Goal: Task Accomplishment & Management: Use online tool/utility

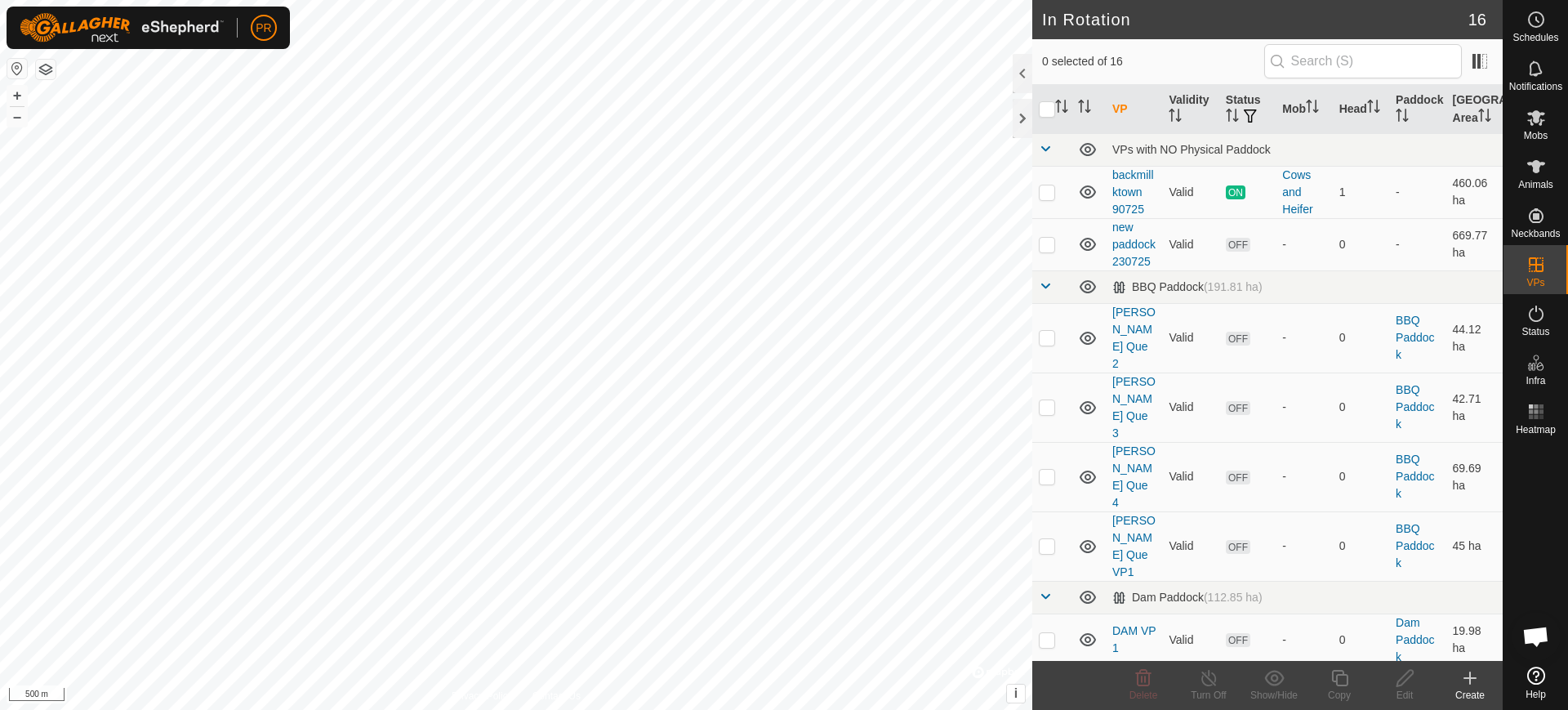
click at [1529, 674] on icon at bounding box center [1536, 675] width 17 height 18
click at [1467, 678] on icon at bounding box center [1470, 678] width 12 height 0
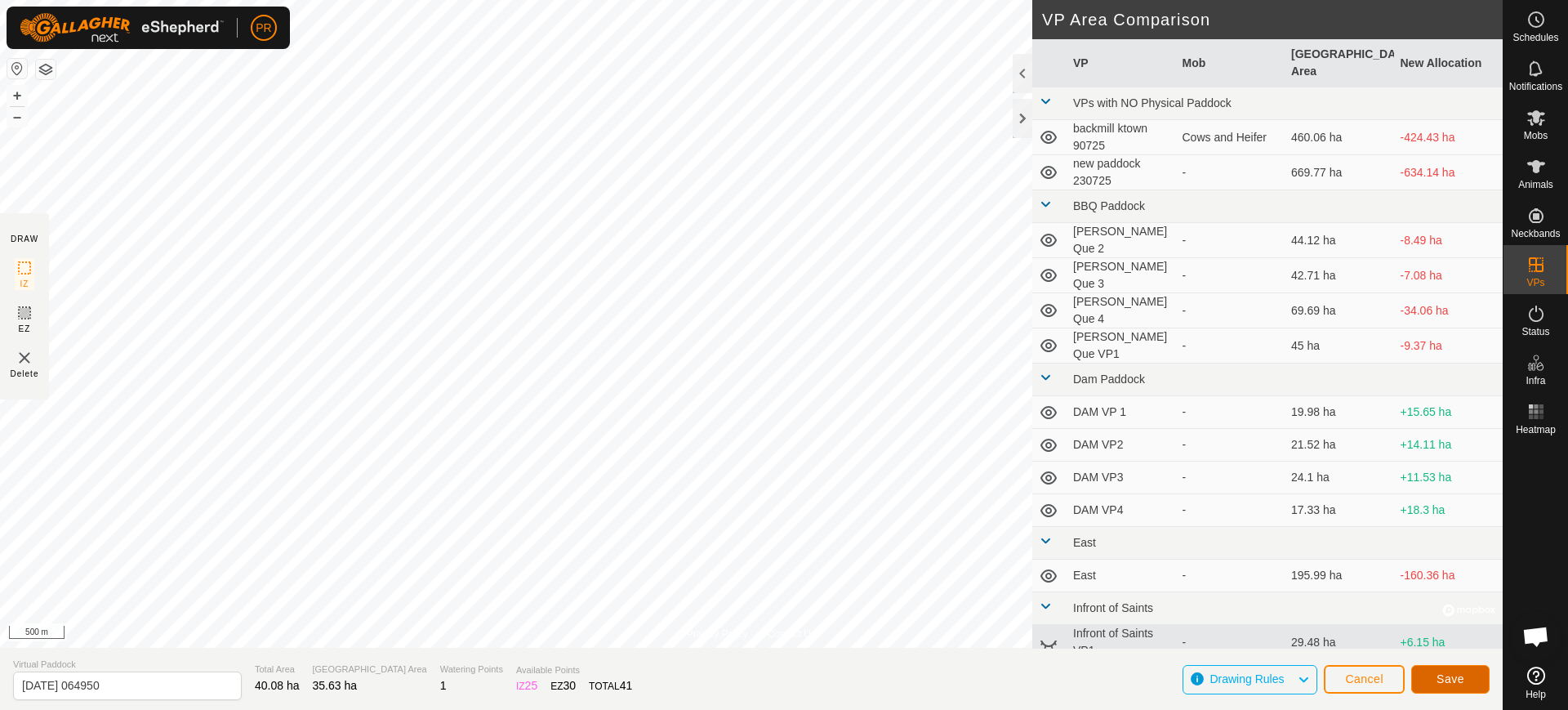
click at [1445, 672] on span "Save" at bounding box center [1450, 678] width 28 height 13
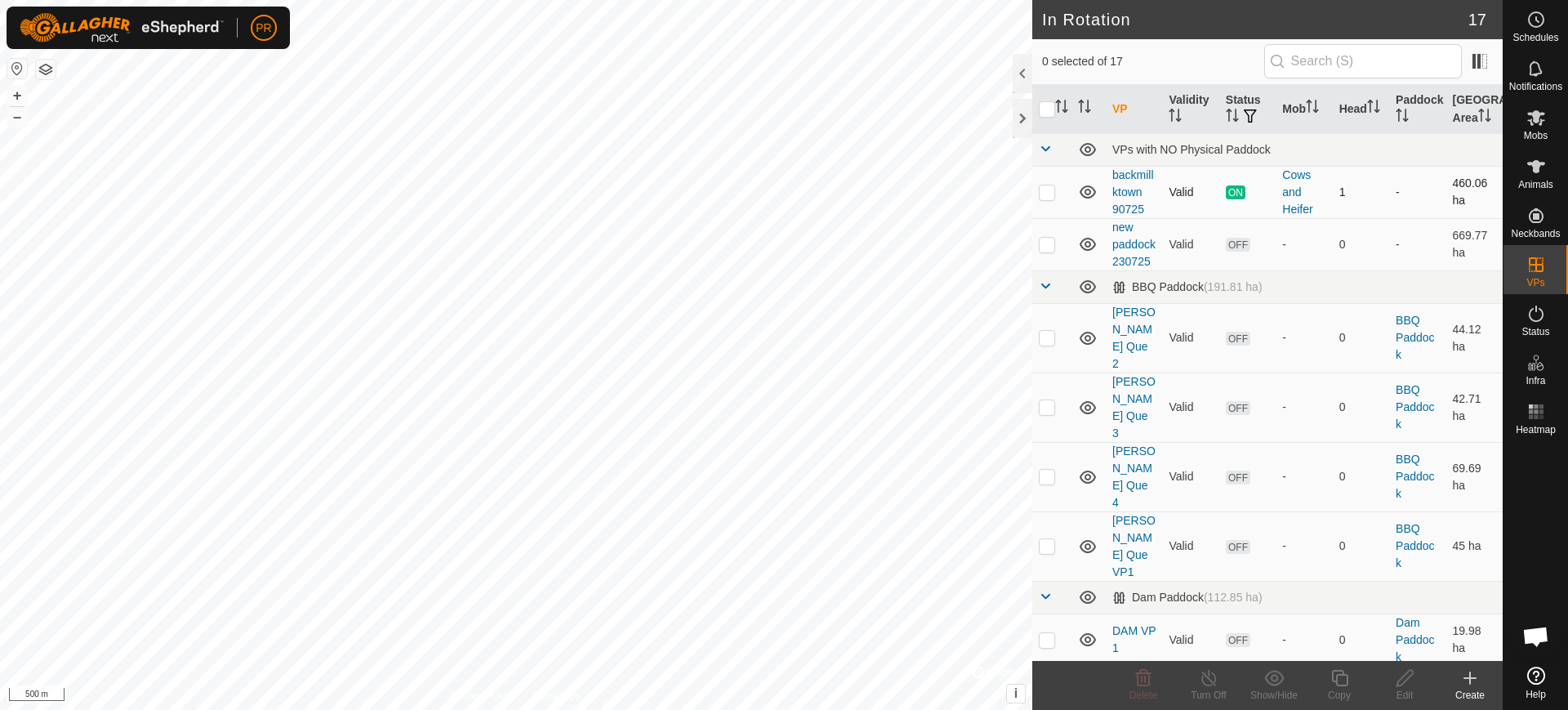
click at [1235, 199] on span "ON" at bounding box center [1236, 193] width 19 height 14
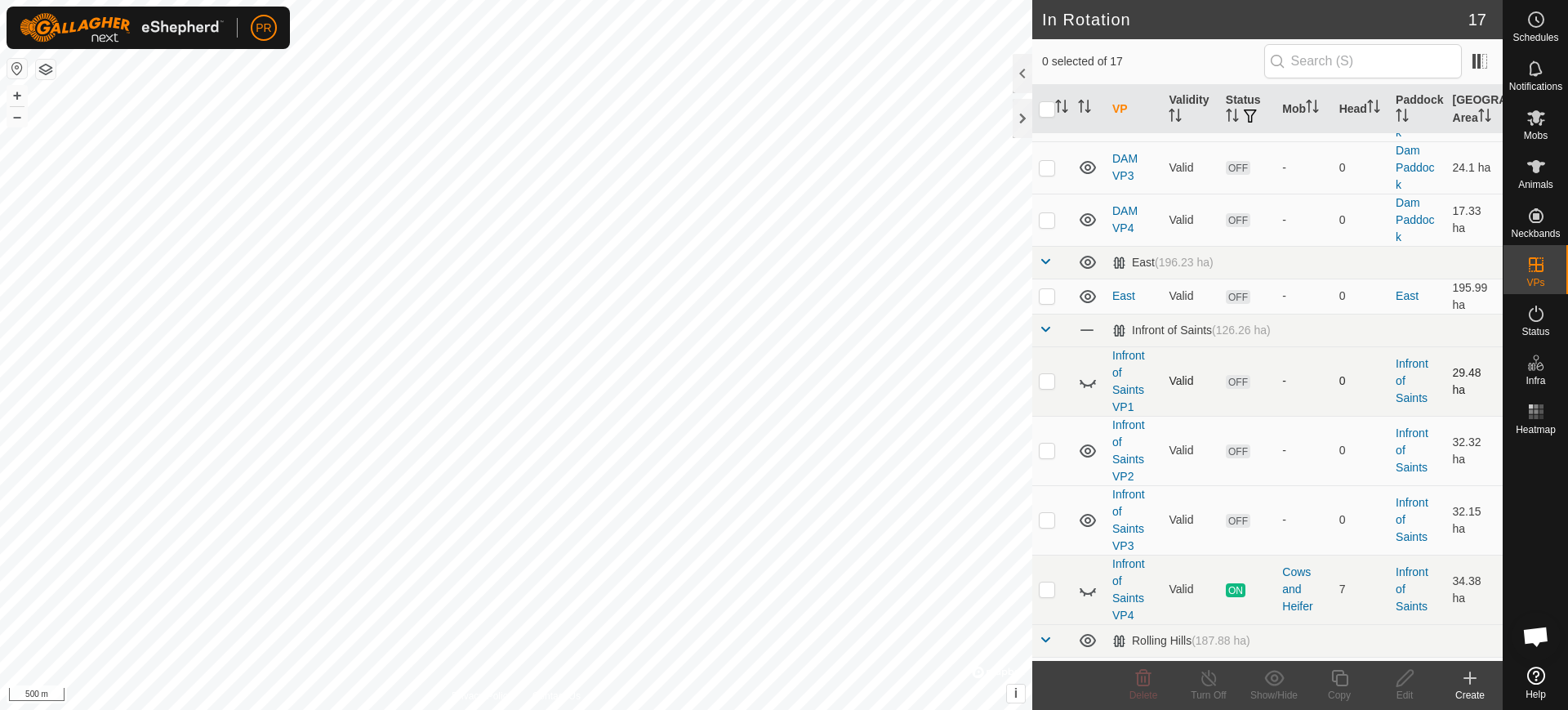
scroll to position [659, 0]
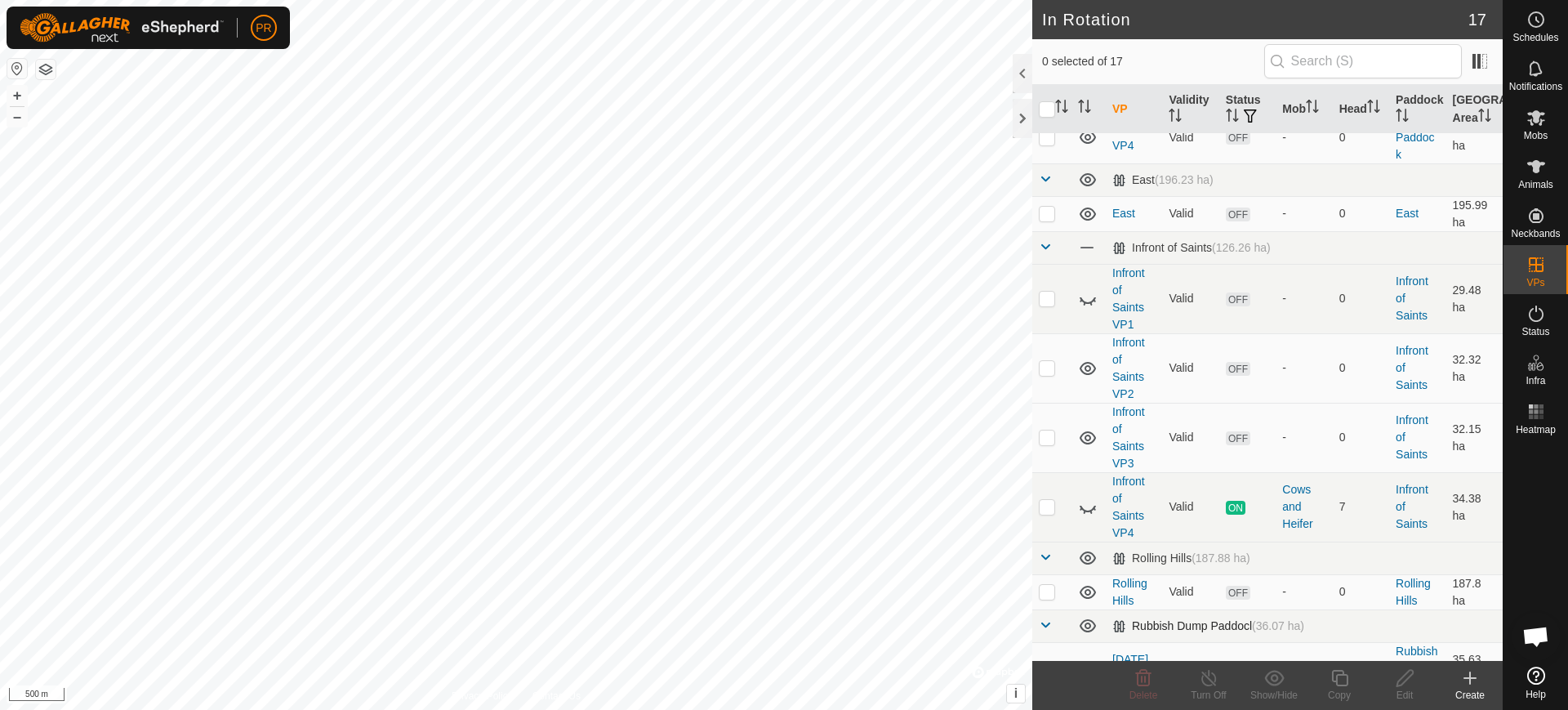
click at [1045, 619] on span at bounding box center [1044, 624] width 13 height 13
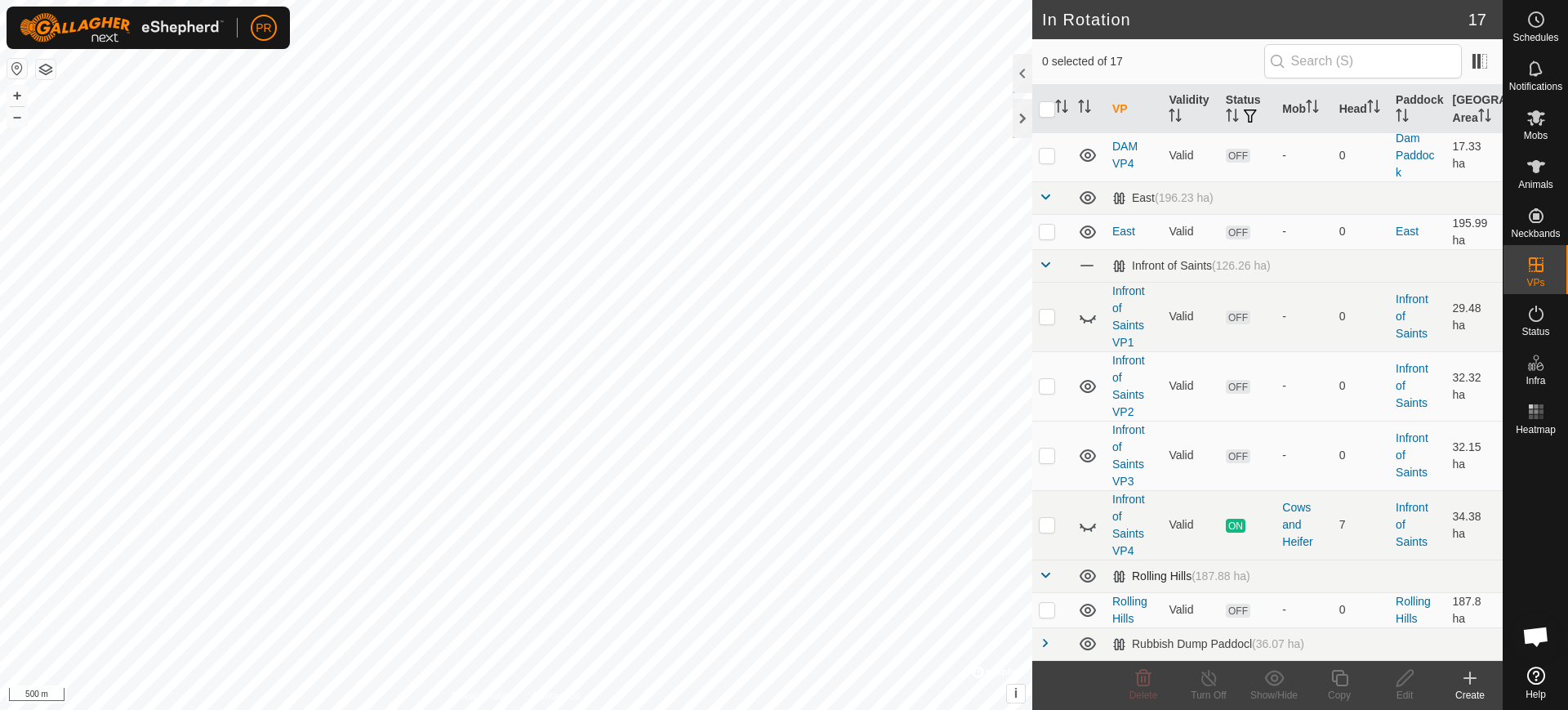
scroll to position [607, 0]
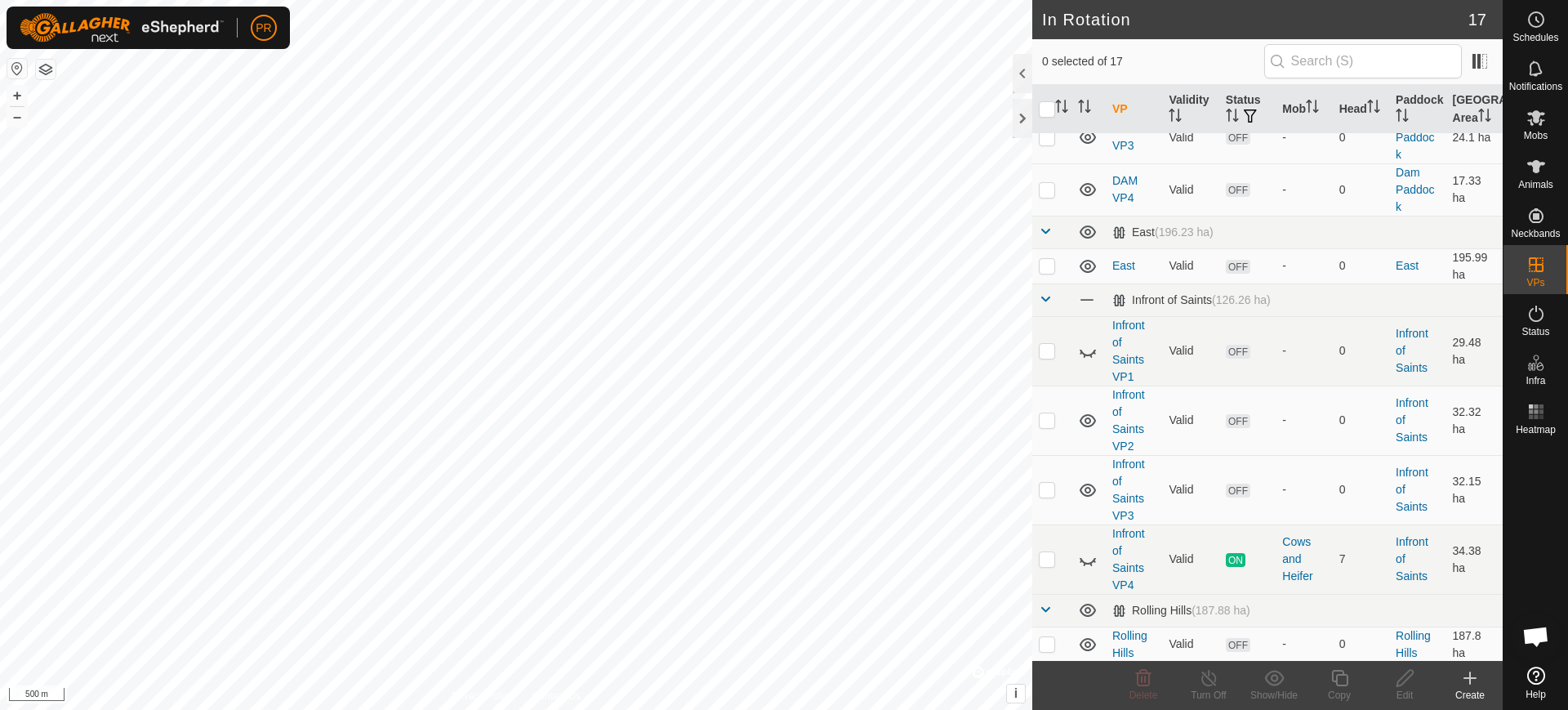
click at [1044, 671] on span at bounding box center [1044, 677] width 13 height 13
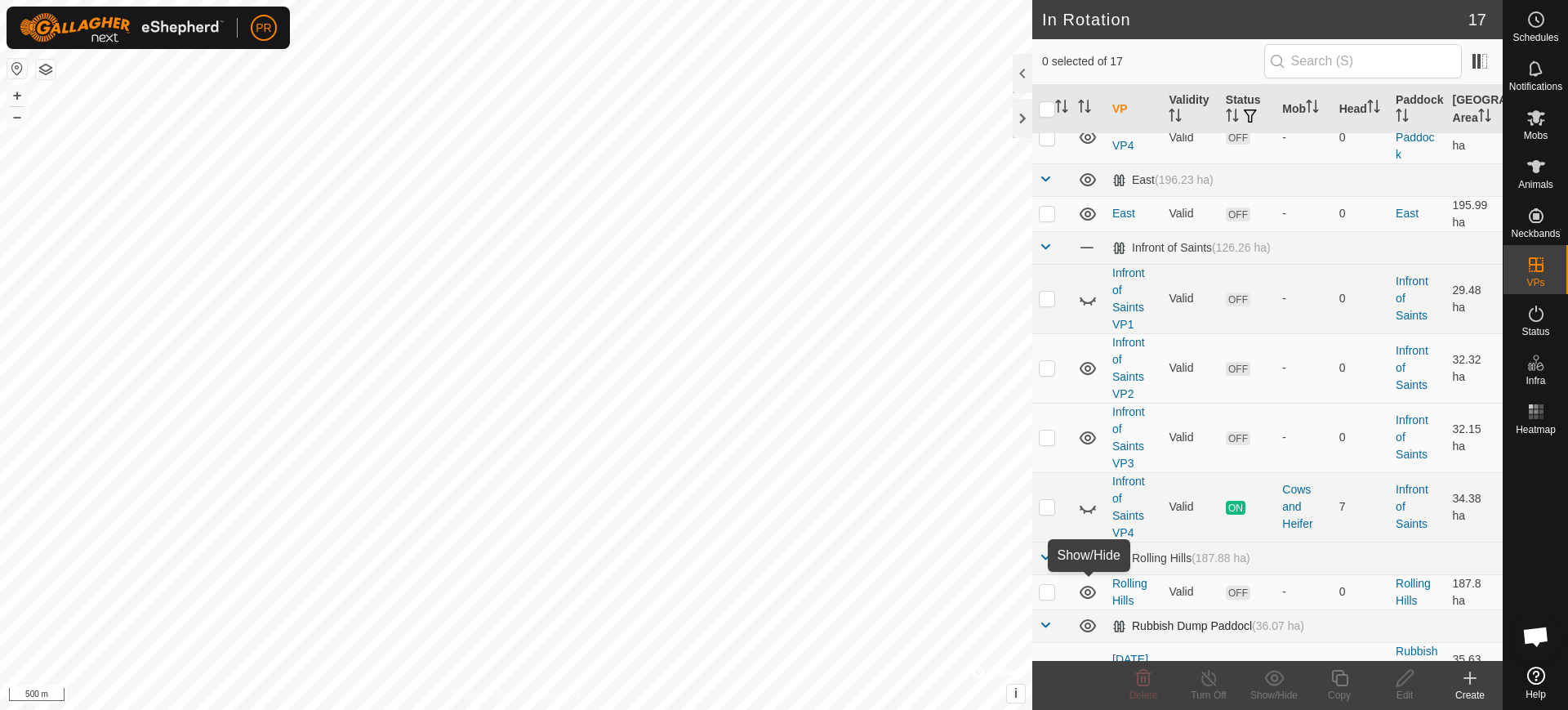
click at [1088, 620] on icon at bounding box center [1087, 625] width 17 height 13
click at [1084, 616] on icon at bounding box center [1088, 625] width 19 height 19
click at [1235, 661] on span "OFF" at bounding box center [1237, 668] width 24 height 14
click at [1227, 661] on span "OFF" at bounding box center [1237, 668] width 24 height 14
click at [1052, 661] on p-checkbox at bounding box center [1046, 667] width 17 height 13
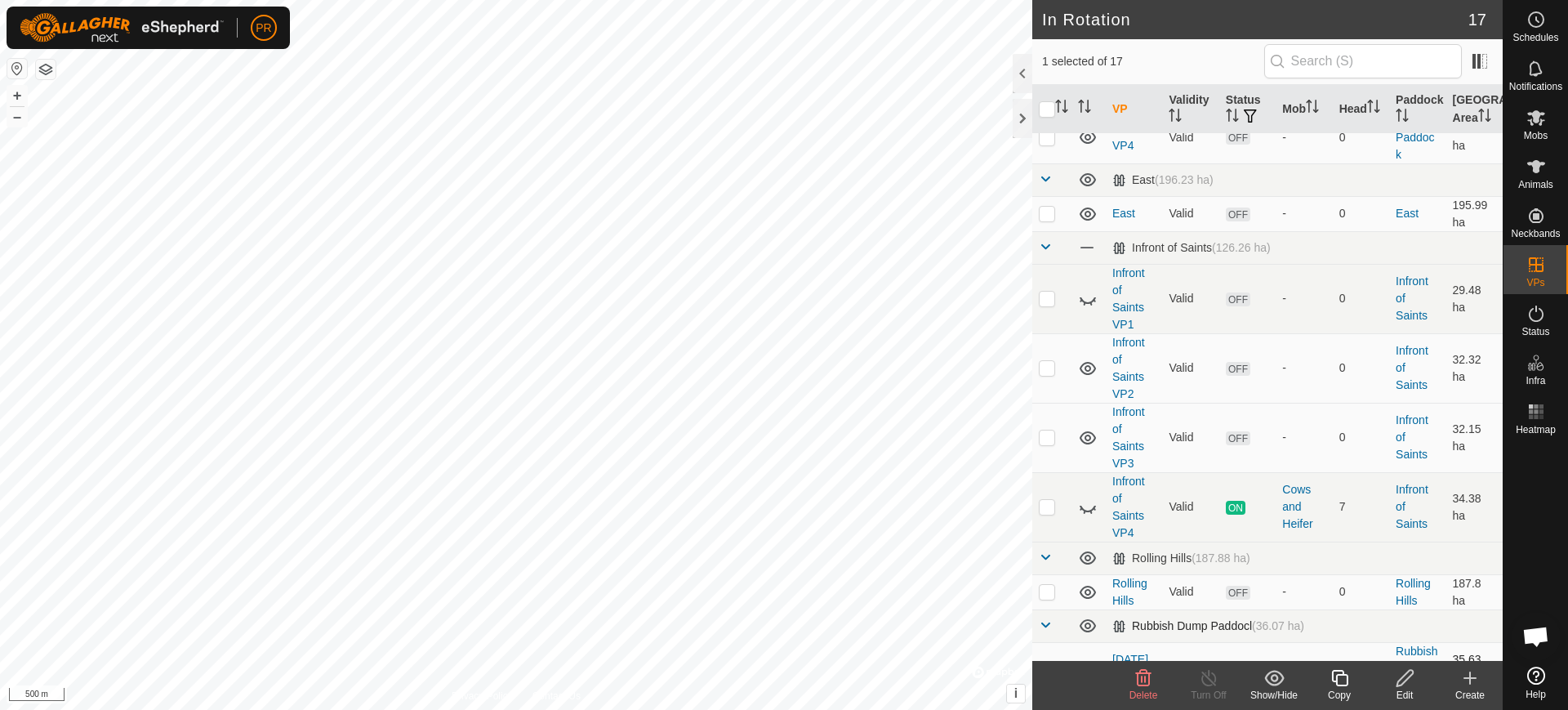
click at [1236, 661] on span "OFF" at bounding box center [1237, 668] width 24 height 14
click at [1233, 661] on span "OFF" at bounding box center [1237, 668] width 24 height 14
click at [1230, 501] on span "ON" at bounding box center [1236, 508] width 19 height 14
click at [1237, 661] on span "OFF" at bounding box center [1237, 668] width 24 height 14
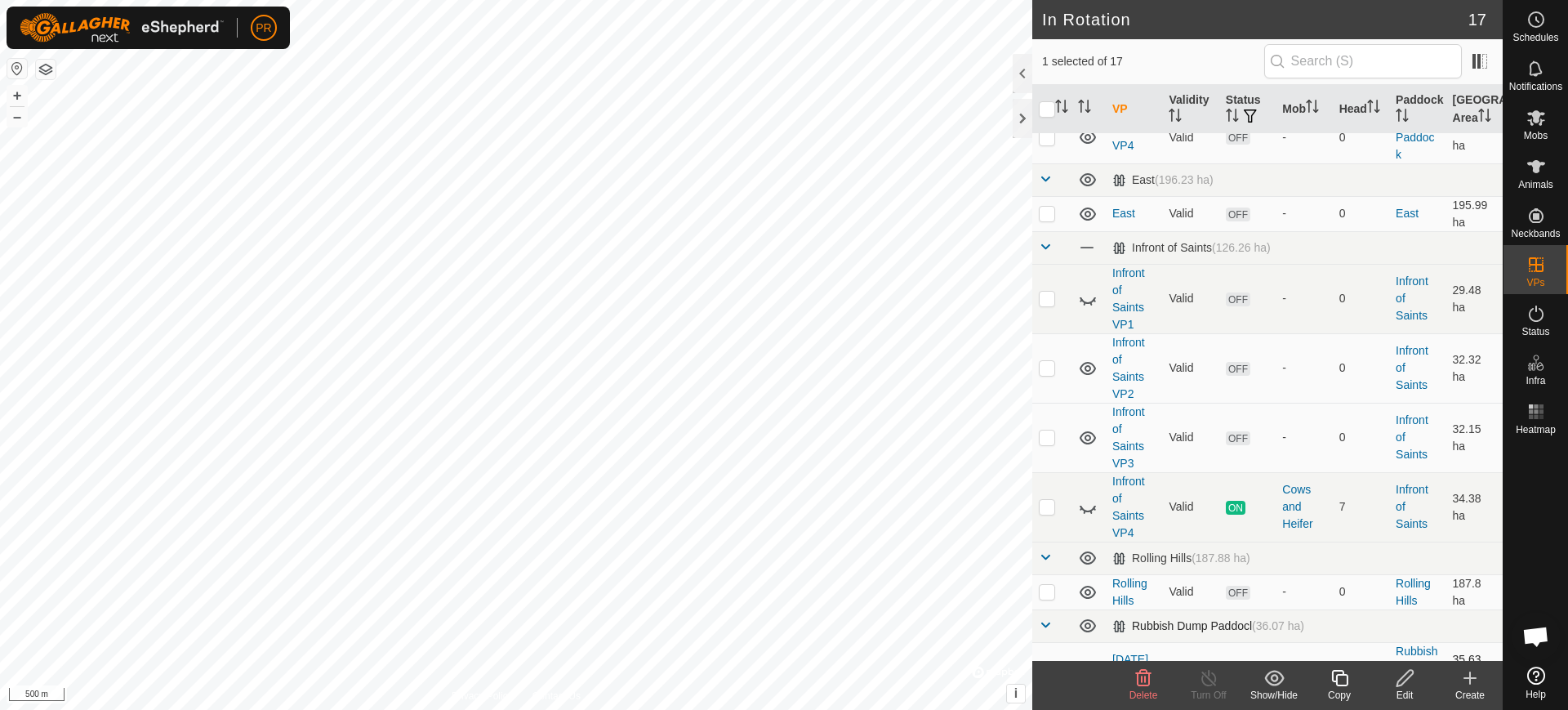
click at [1047, 661] on p-checkbox at bounding box center [1046, 667] width 17 height 13
click at [1233, 661] on span "OFF" at bounding box center [1237, 668] width 24 height 14
click at [1048, 661] on p-checkbox at bounding box center [1046, 667] width 17 height 13
click at [1234, 642] on td "OFF" at bounding box center [1247, 668] width 56 height 53
click at [1234, 661] on span "OFF" at bounding box center [1237, 668] width 24 height 14
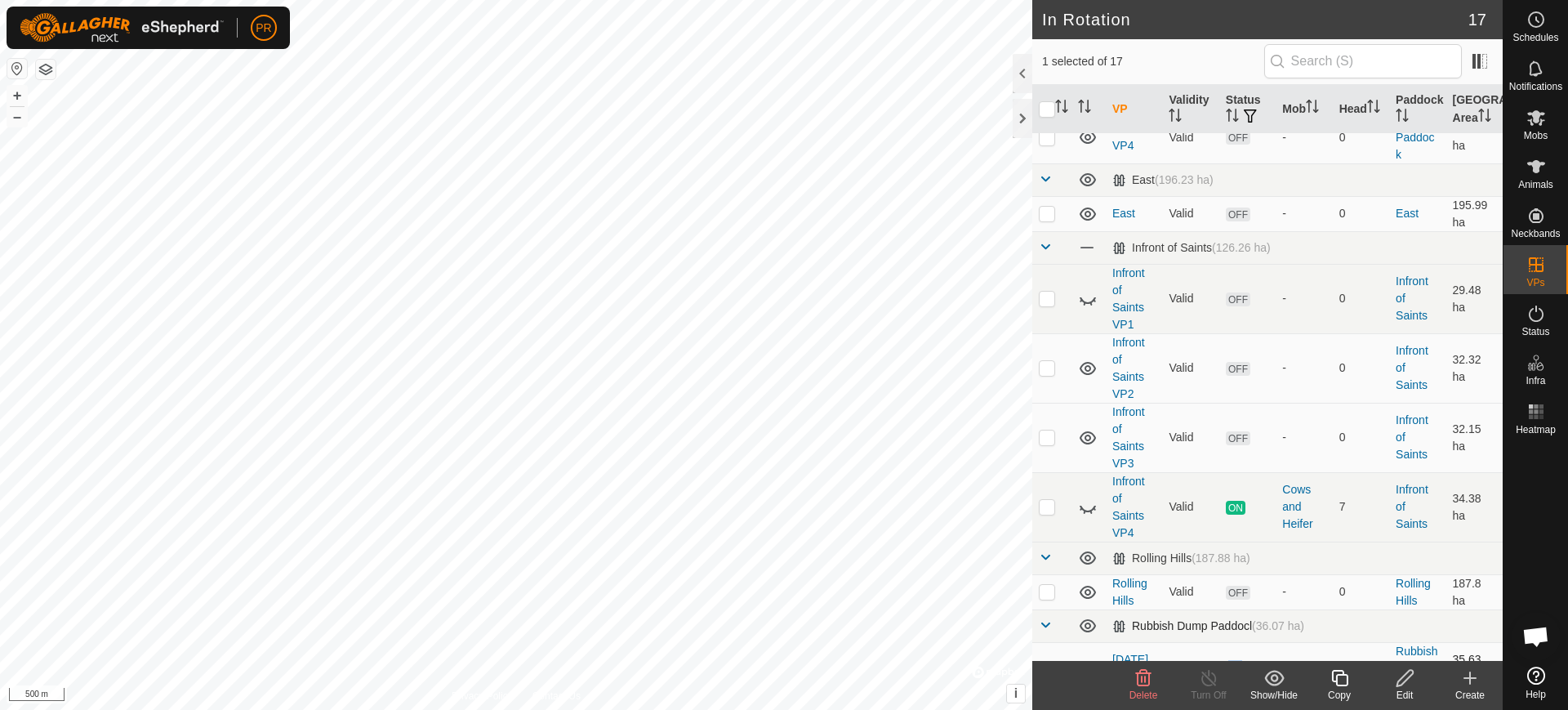
click at [1238, 642] on td "OFF" at bounding box center [1247, 668] width 56 height 53
click at [1047, 661] on p-checkbox at bounding box center [1046, 667] width 17 height 13
checkbox input "false"
click at [1532, 113] on icon at bounding box center [1536, 118] width 17 height 16
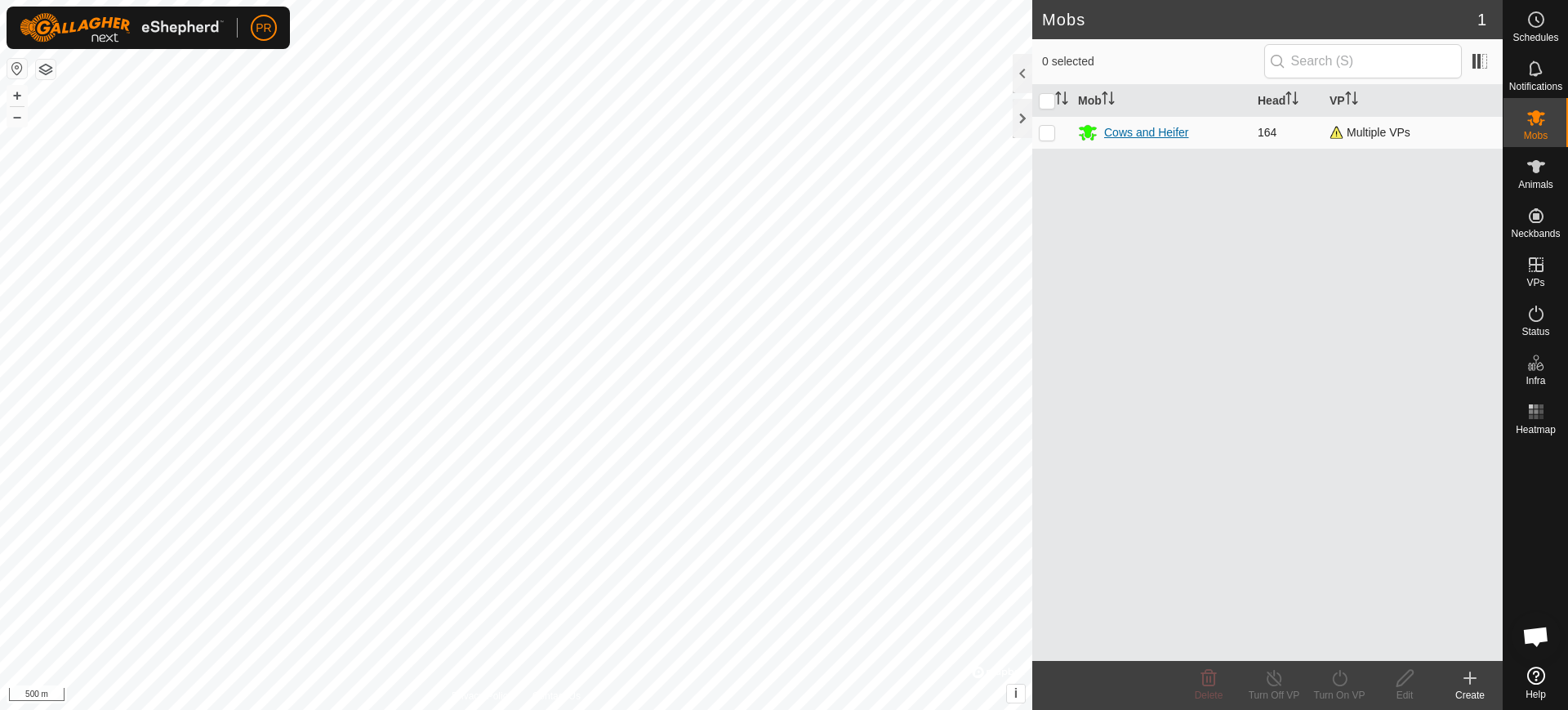
click at [1165, 129] on div "Cows and Heifer" at bounding box center [1146, 133] width 85 height 18
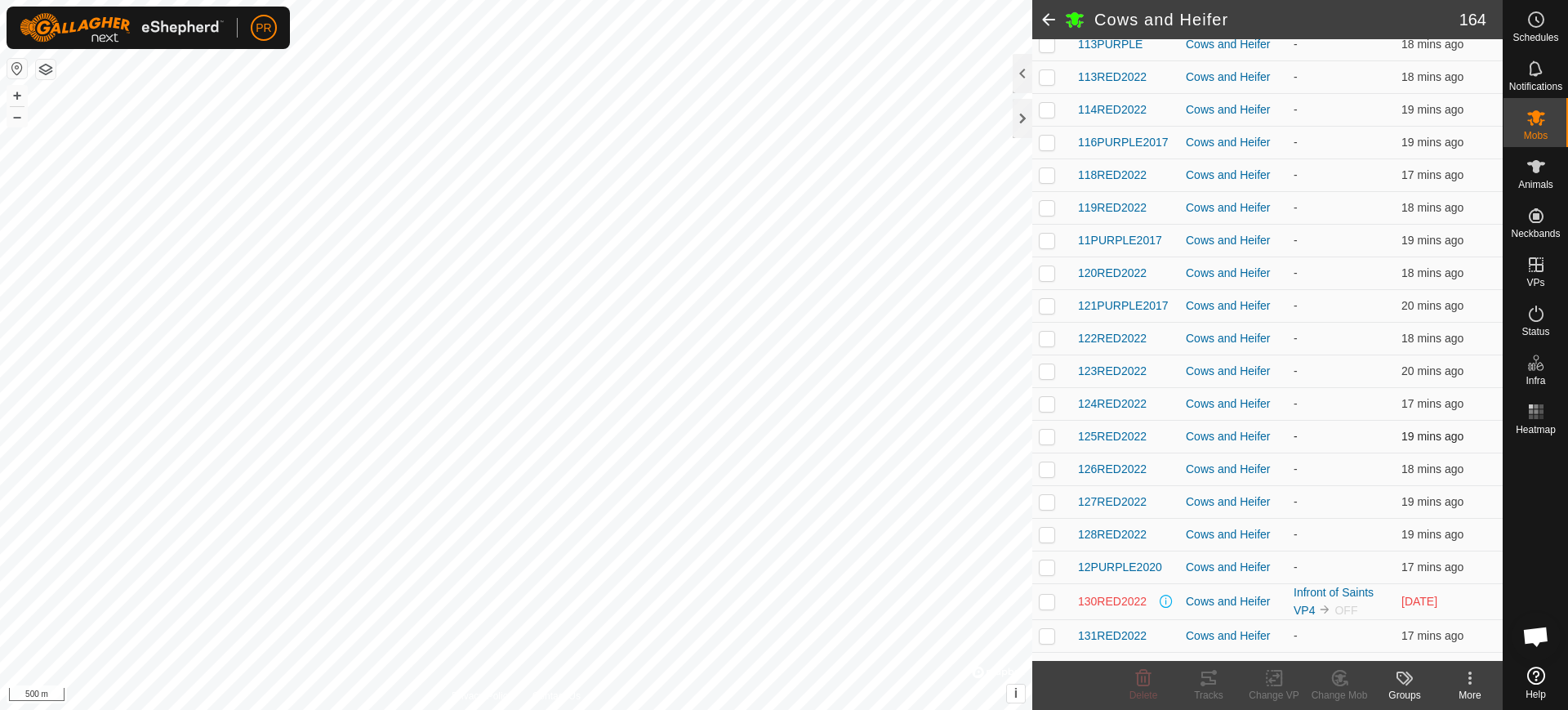
scroll to position [306, 0]
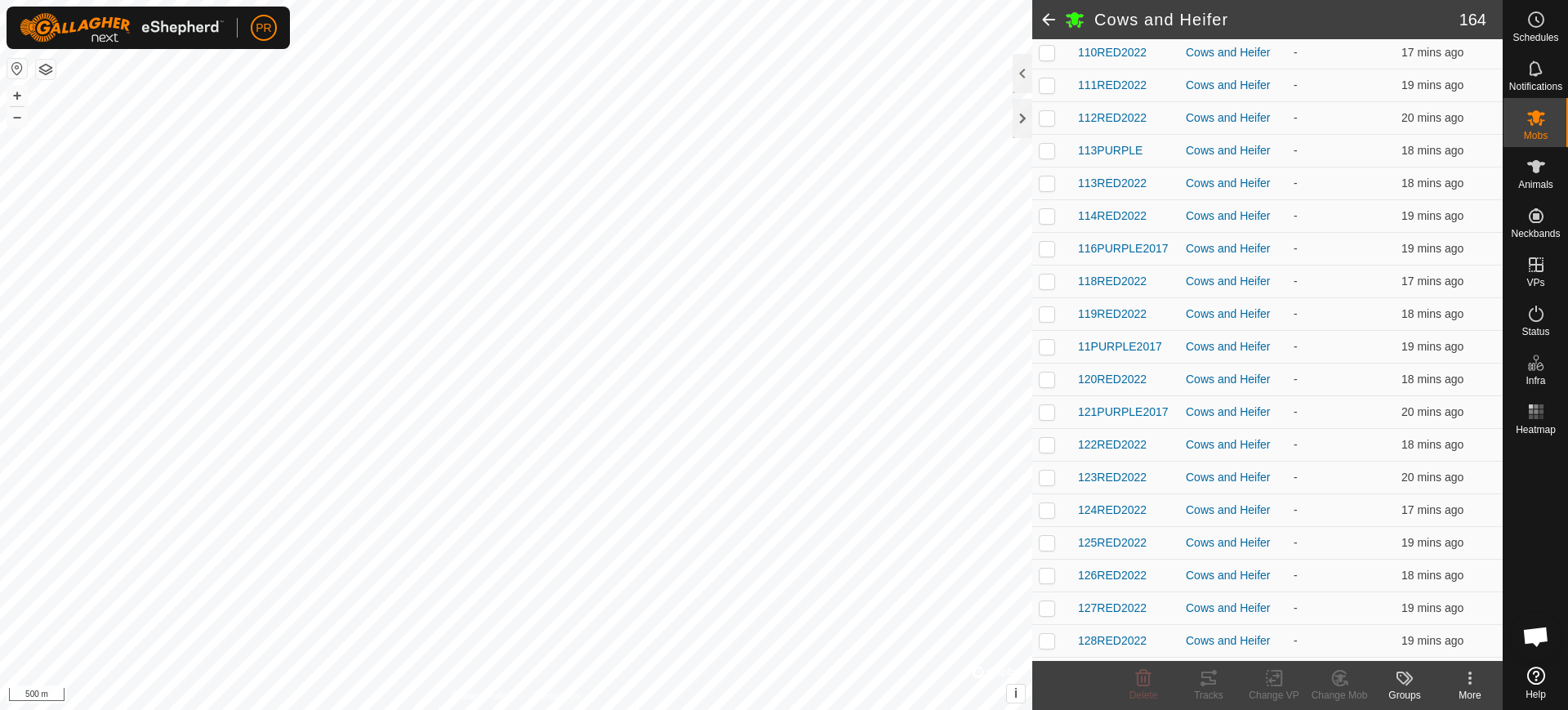
click at [1049, 18] on span at bounding box center [1049, 19] width 33 height 39
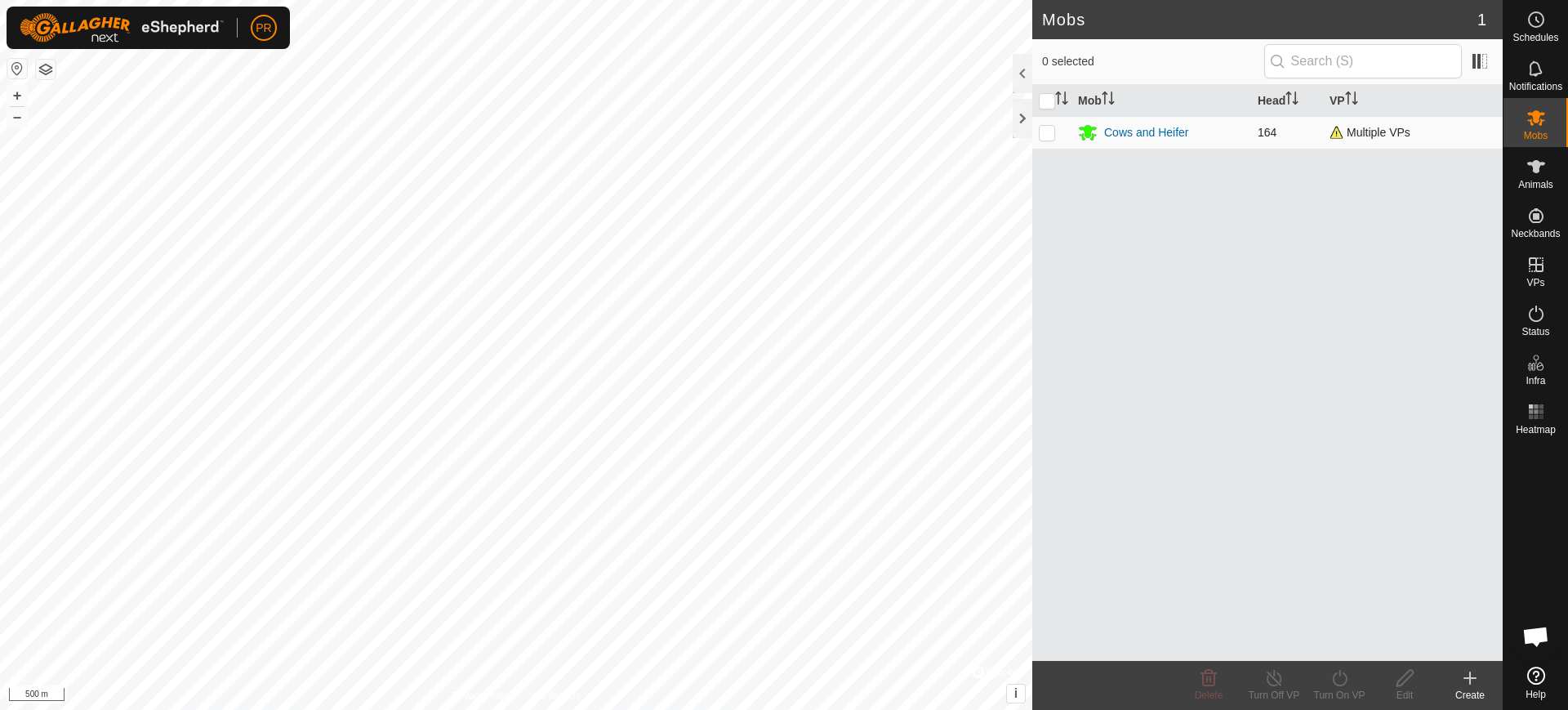
click at [1043, 125] on p-checkbox at bounding box center [1046, 131] width 17 height 13
checkbox input "true"
click at [1132, 128] on div "Cows and Heifer" at bounding box center [1146, 133] width 85 height 18
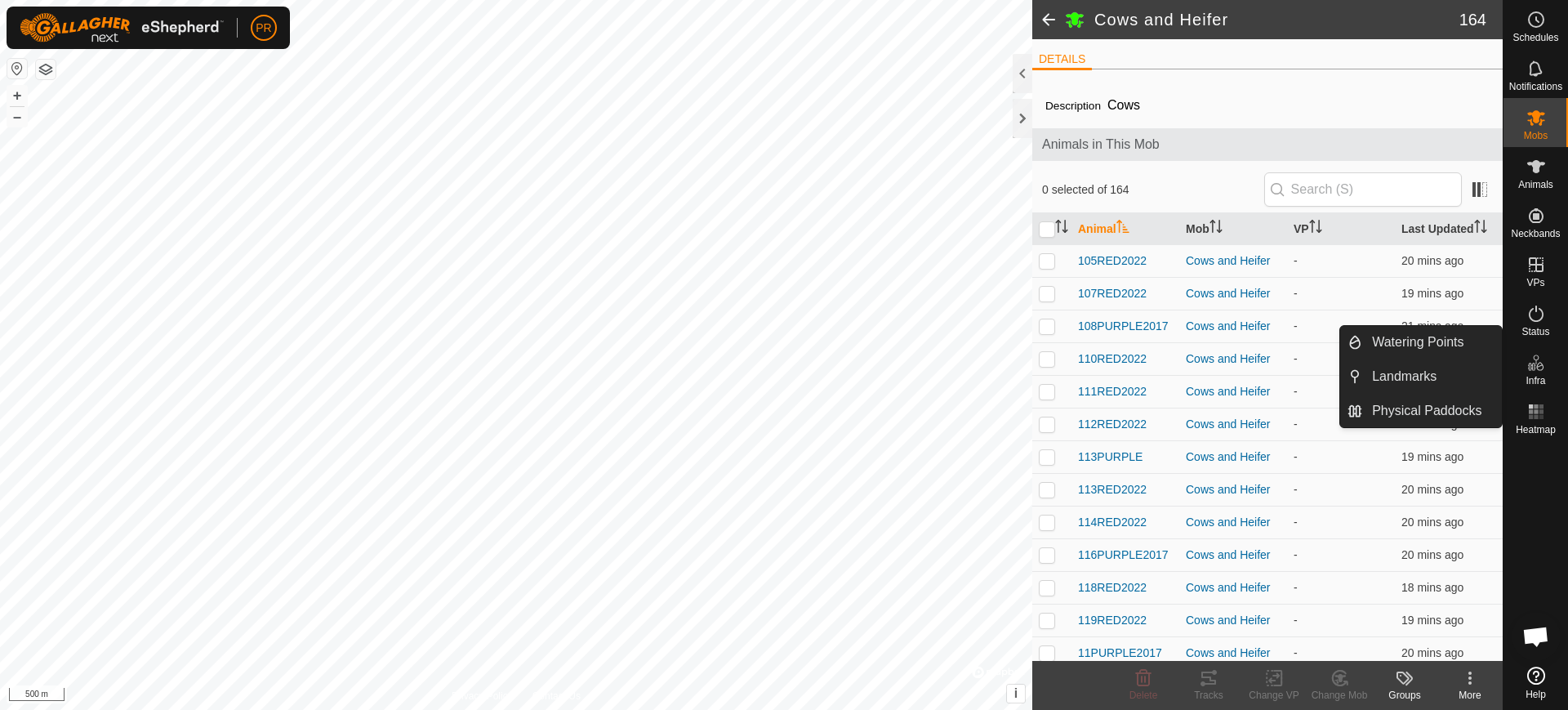
drag, startPoint x: 1549, startPoint y: 550, endPoint x: 1544, endPoint y: 527, distance: 23.5
click at [1547, 539] on div at bounding box center [1535, 550] width 64 height 219
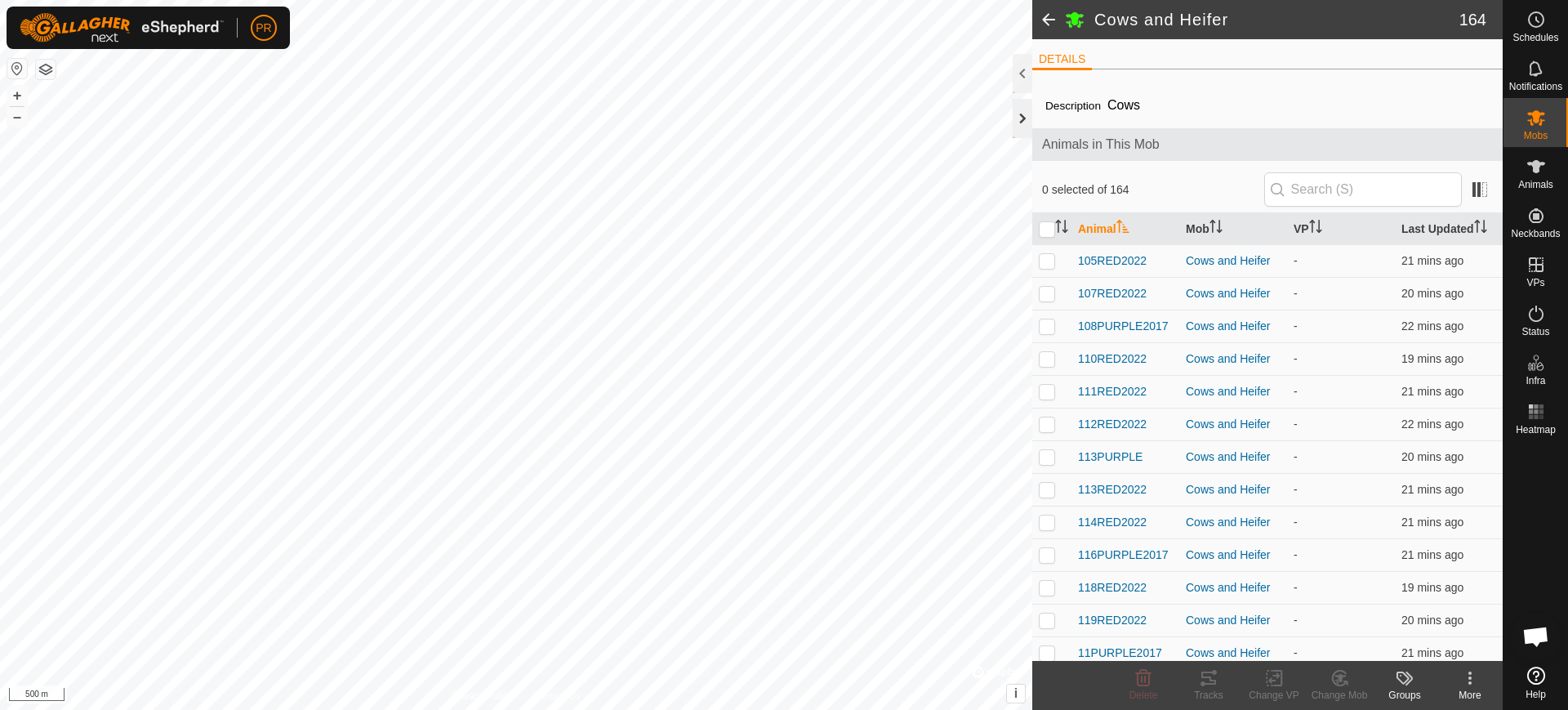
click at [1021, 119] on div at bounding box center [1023, 119] width 19 height 39
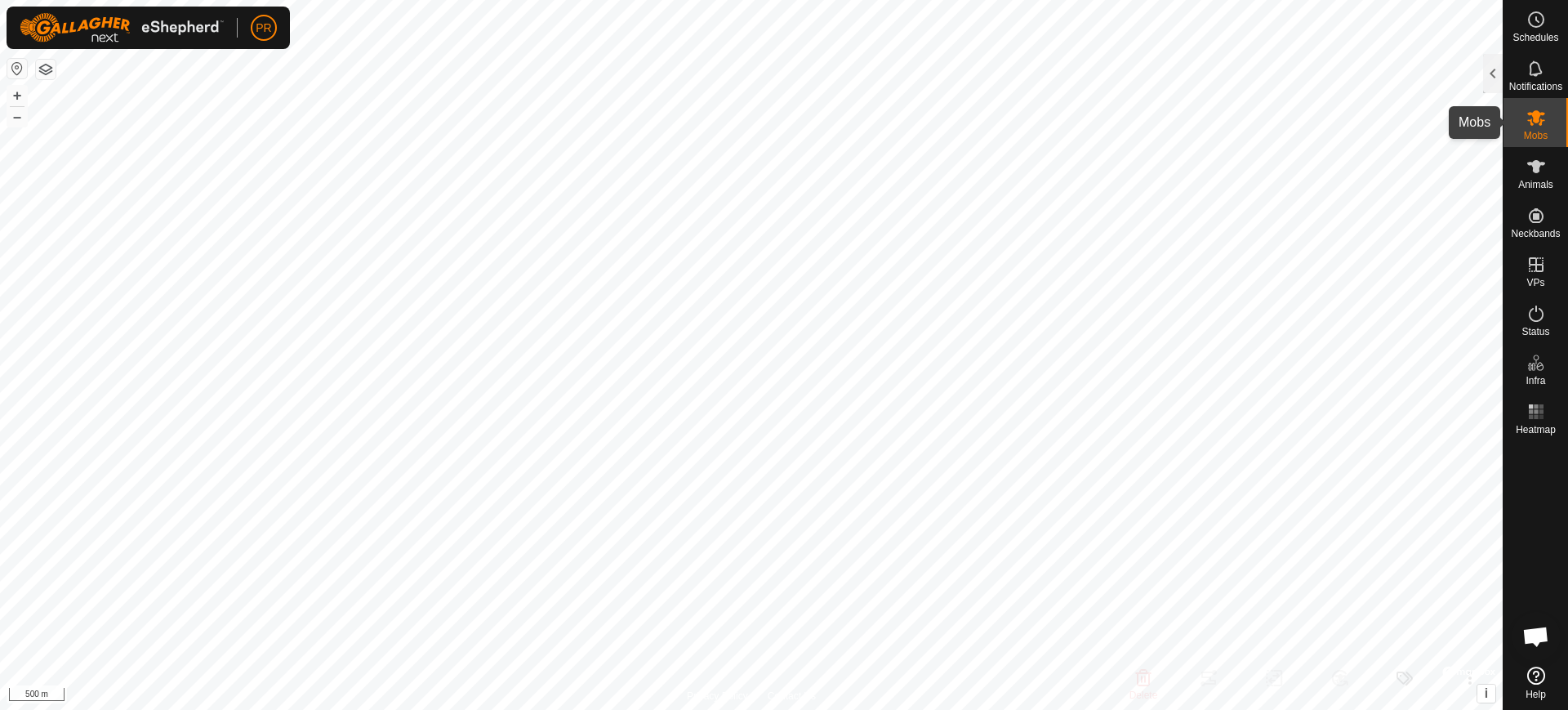
click at [1533, 124] on icon at bounding box center [1536, 118] width 17 height 16
click at [1533, 115] on icon at bounding box center [1536, 118] width 17 height 16
click at [1533, 117] on icon at bounding box center [1536, 118] width 17 height 16
click at [1533, 114] on icon at bounding box center [1536, 118] width 17 height 16
click at [1536, 119] on icon at bounding box center [1536, 118] width 17 height 16
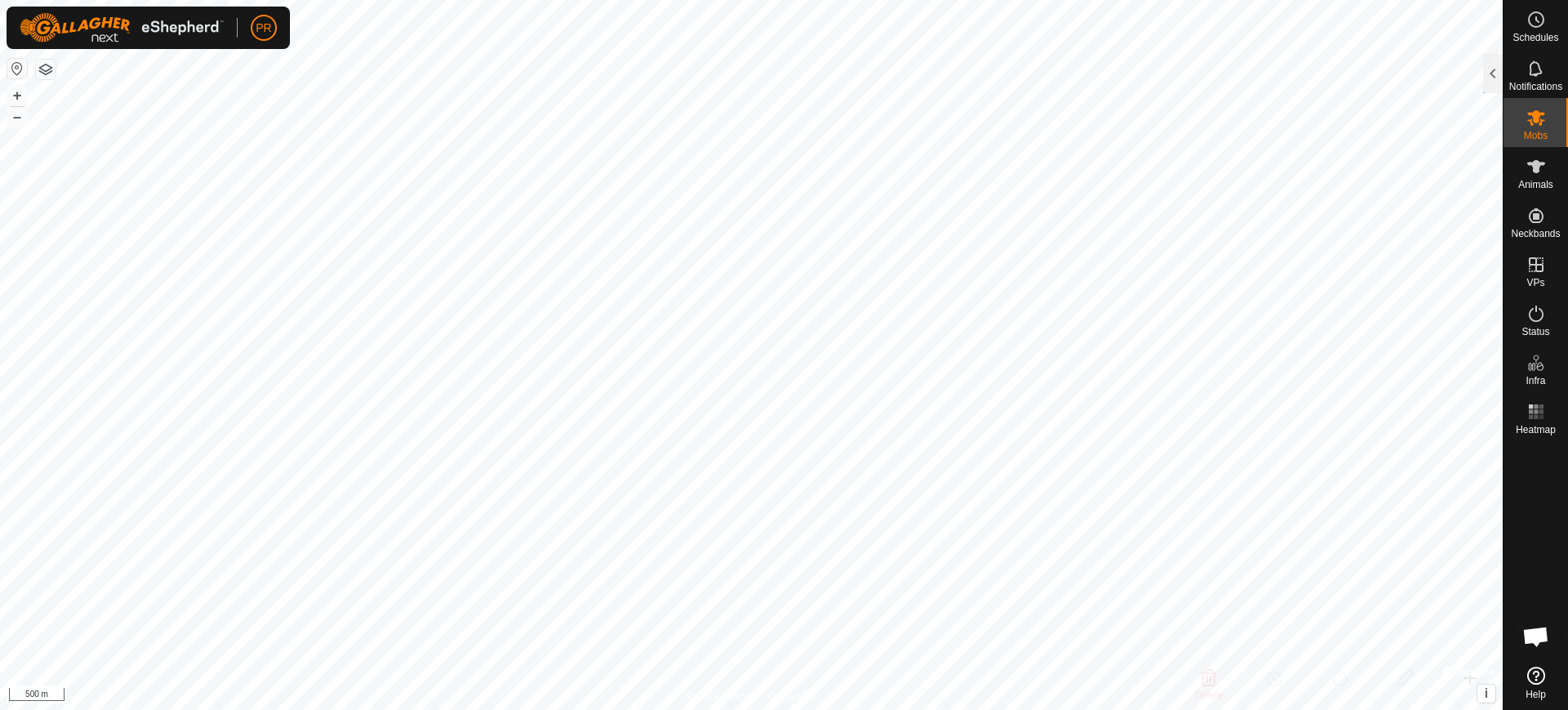
click at [1536, 119] on icon at bounding box center [1536, 118] width 17 height 16
click at [1537, 119] on icon at bounding box center [1536, 118] width 17 height 16
click at [1535, 124] on icon at bounding box center [1536, 118] width 19 height 19
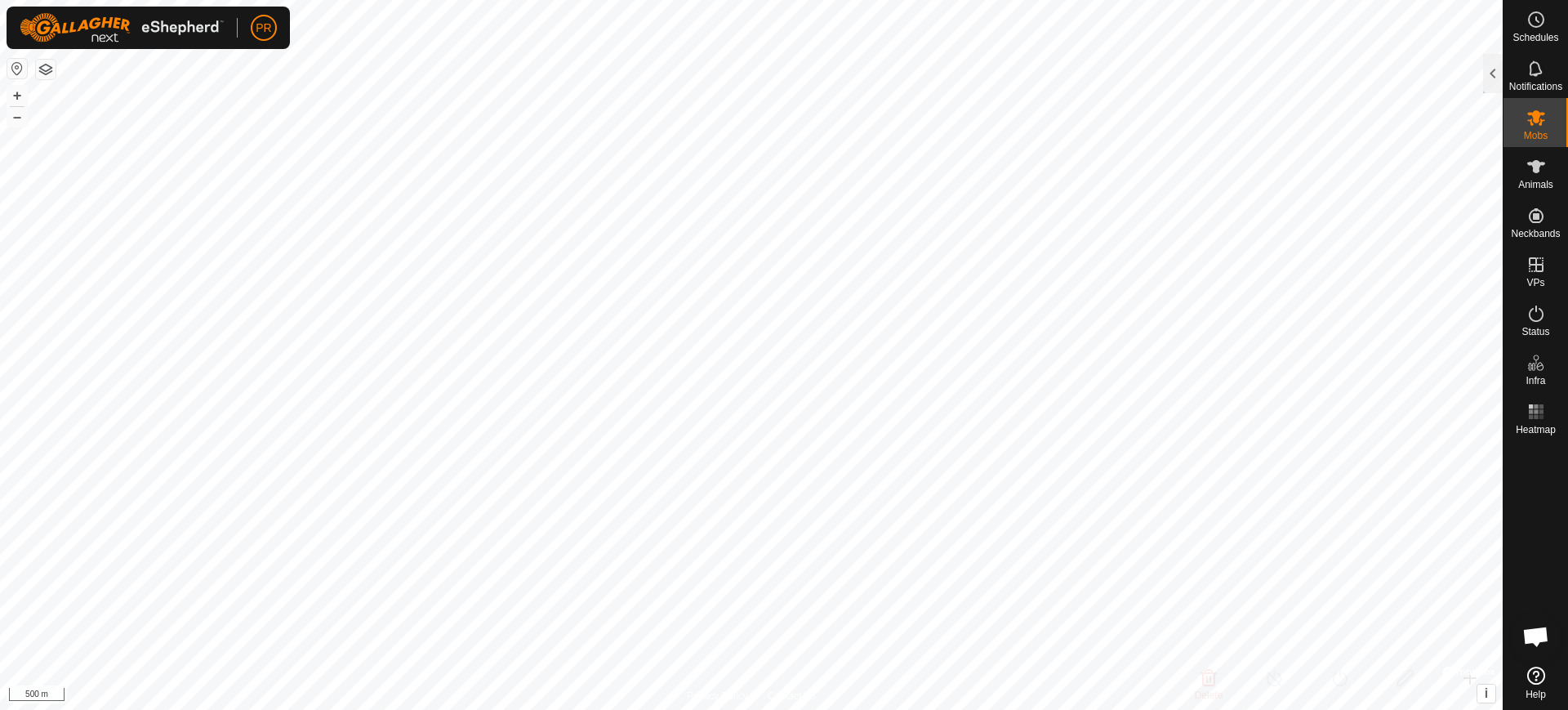
click at [1535, 124] on icon at bounding box center [1536, 118] width 19 height 19
click at [1534, 109] on icon at bounding box center [1536, 118] width 19 height 19
click at [1539, 169] on icon at bounding box center [1536, 166] width 19 height 19
click at [1536, 113] on icon at bounding box center [1536, 118] width 17 height 16
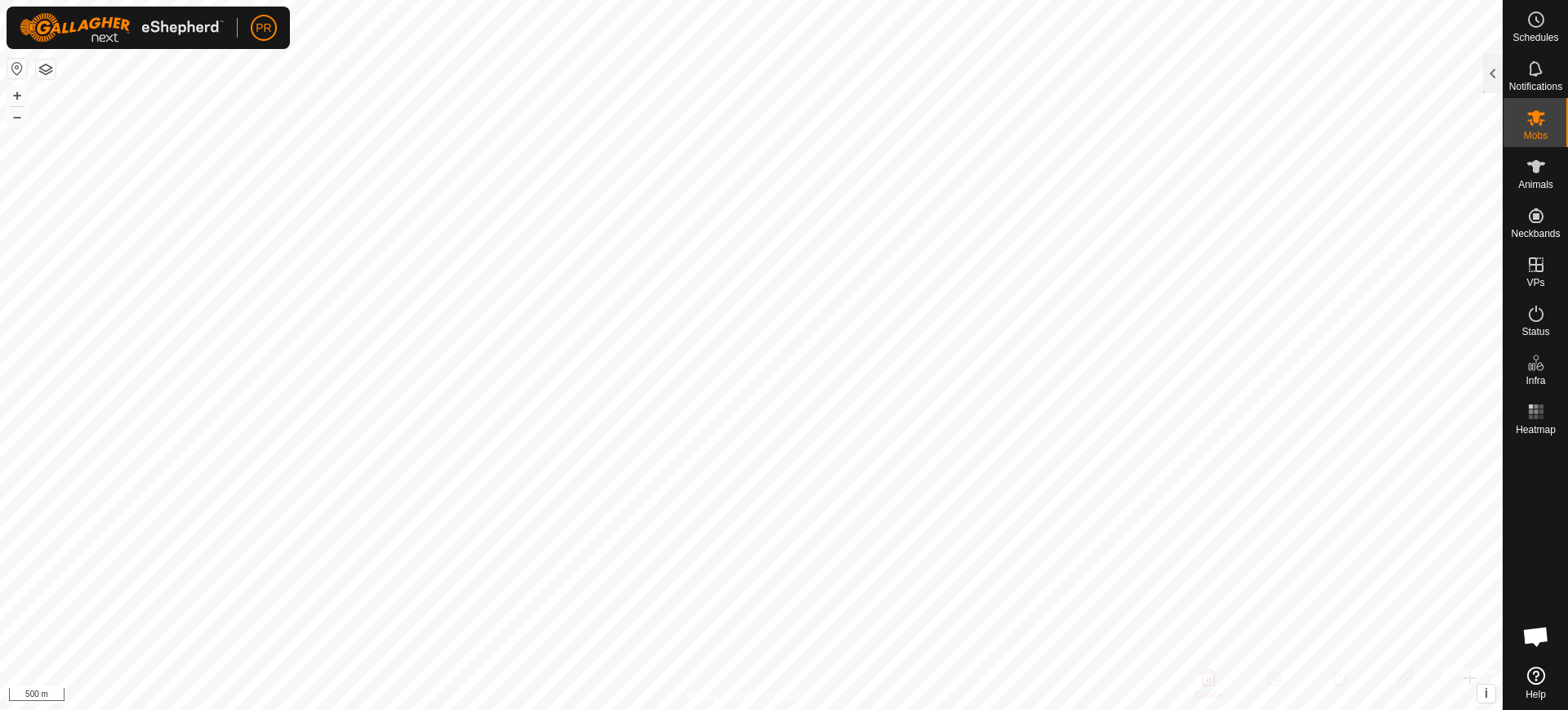
click at [1536, 113] on icon at bounding box center [1536, 118] width 17 height 16
click at [1488, 65] on div at bounding box center [1492, 73] width 19 height 39
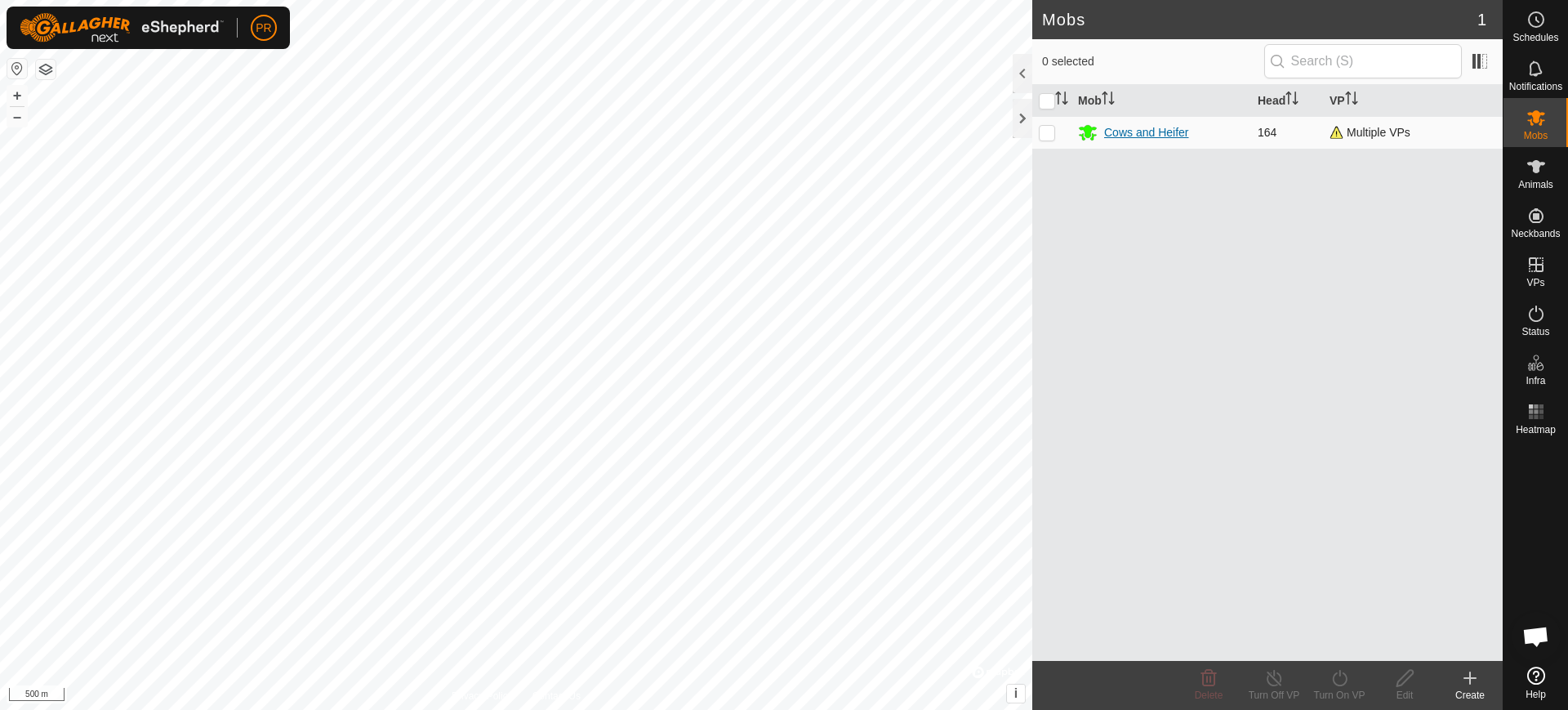
click at [1112, 128] on div "Cows and Heifer" at bounding box center [1146, 133] width 85 height 18
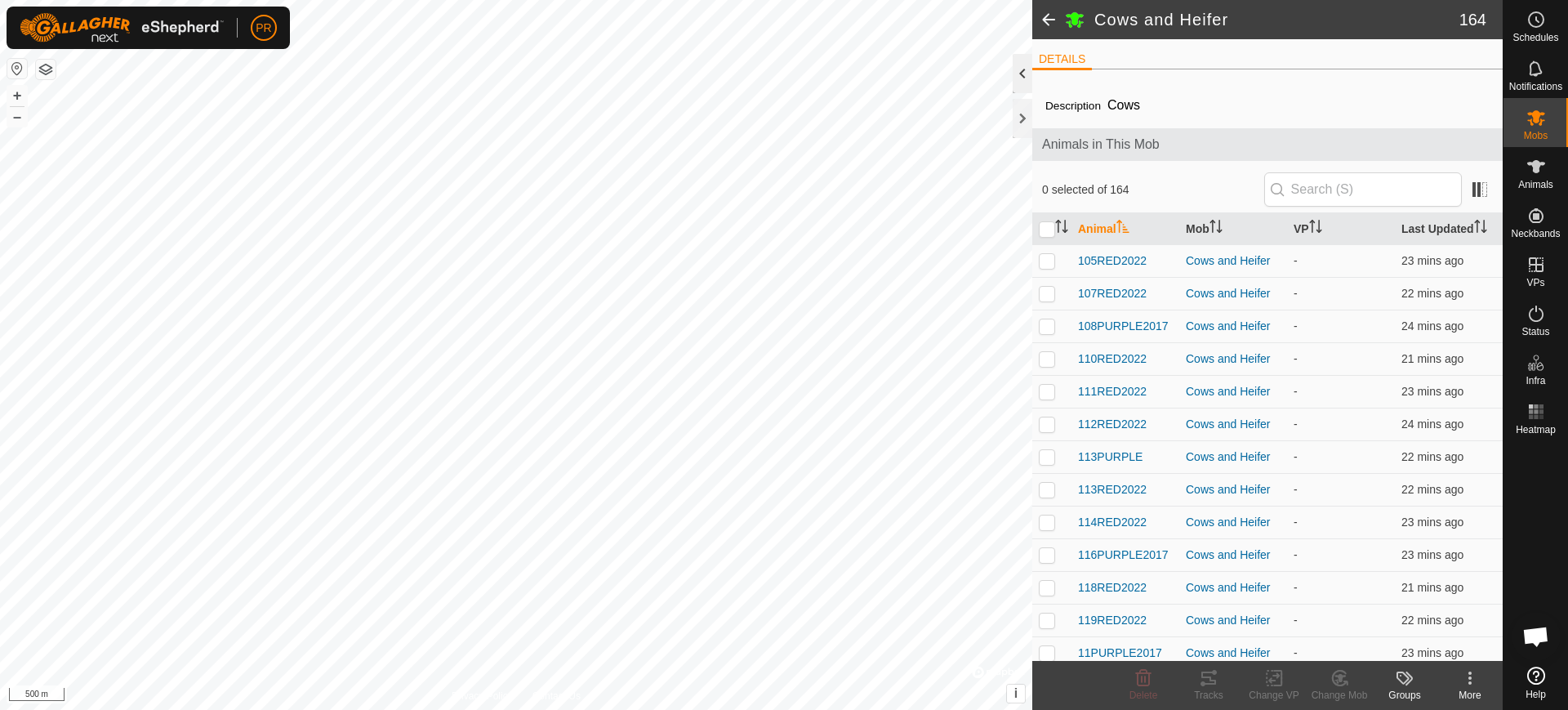
click at [1018, 68] on div at bounding box center [1023, 73] width 19 height 39
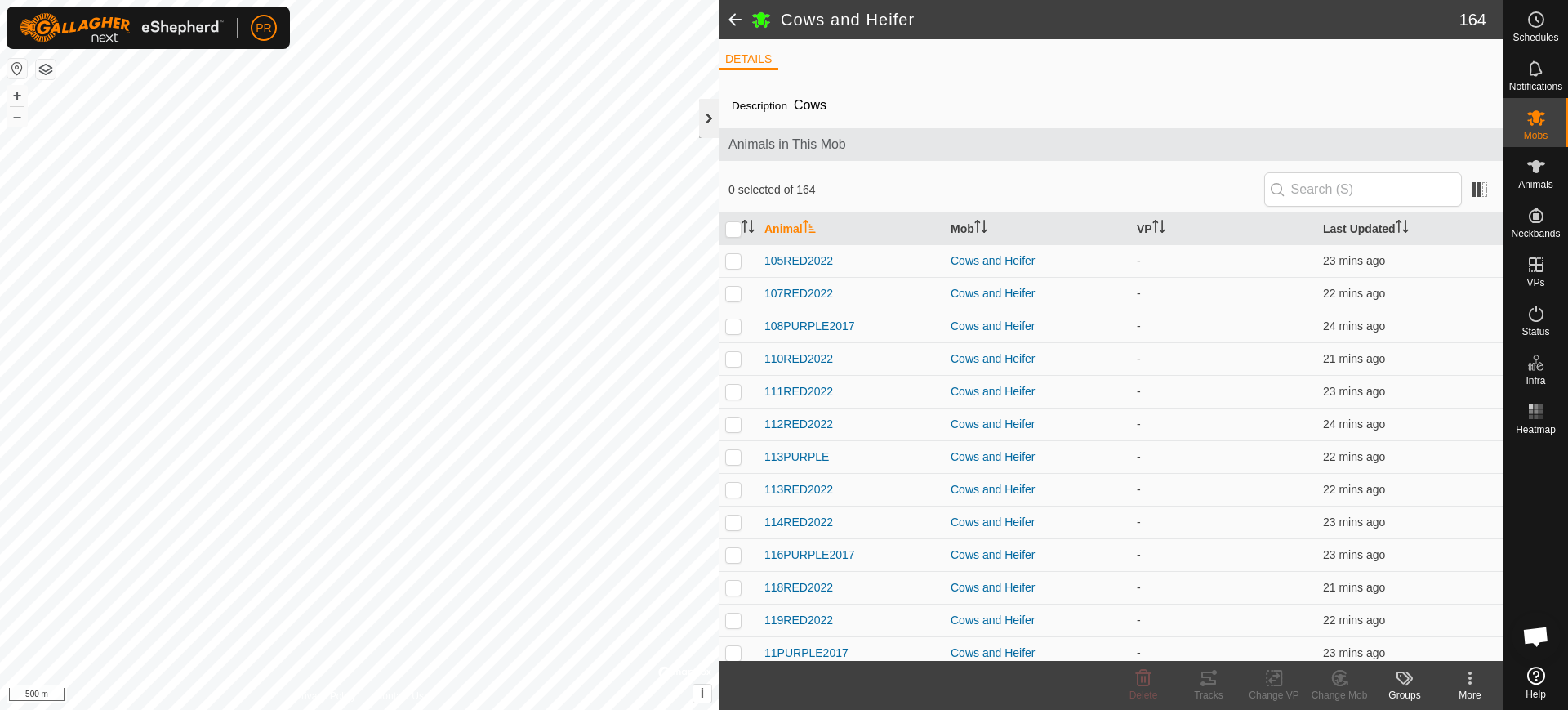
click at [702, 110] on div at bounding box center [709, 119] width 19 height 39
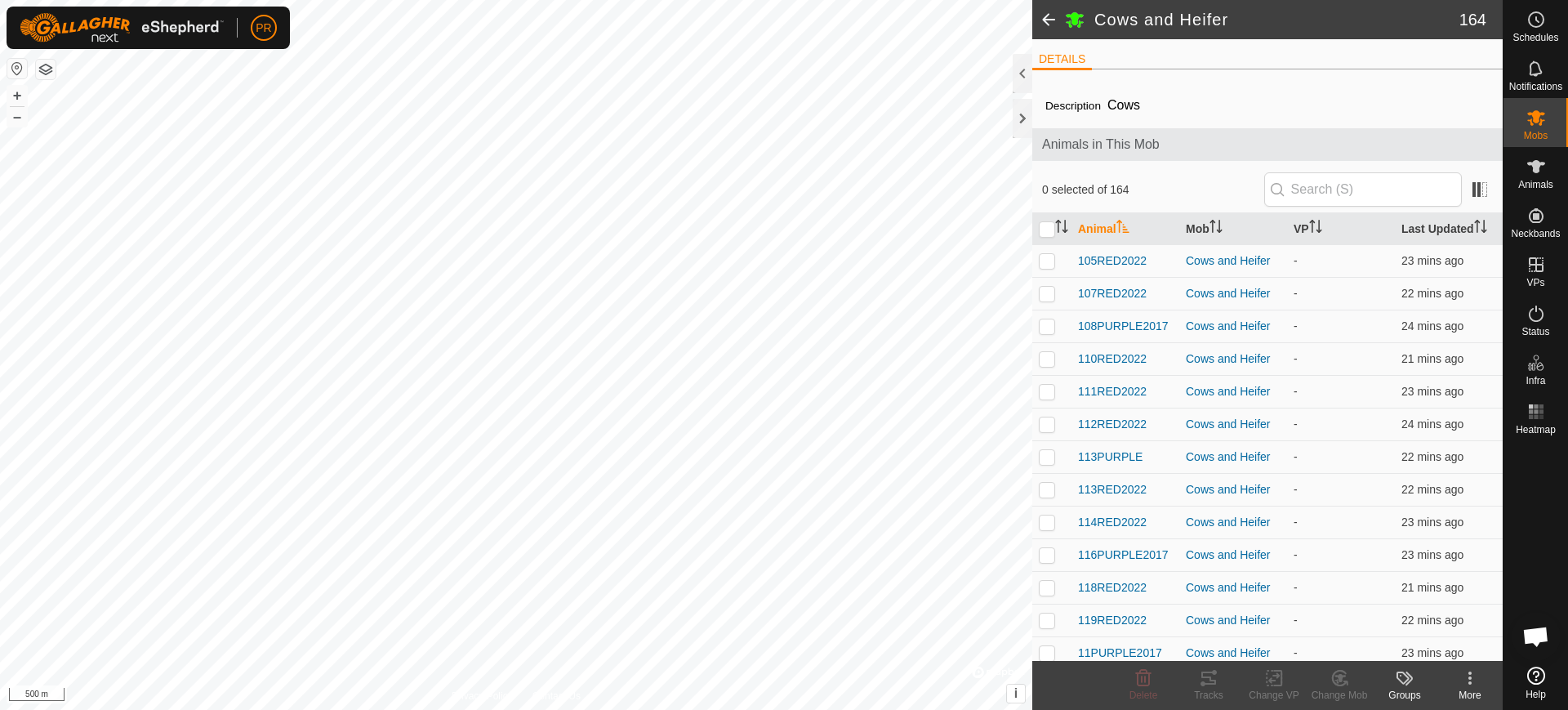
click at [1049, 19] on span at bounding box center [1049, 19] width 33 height 39
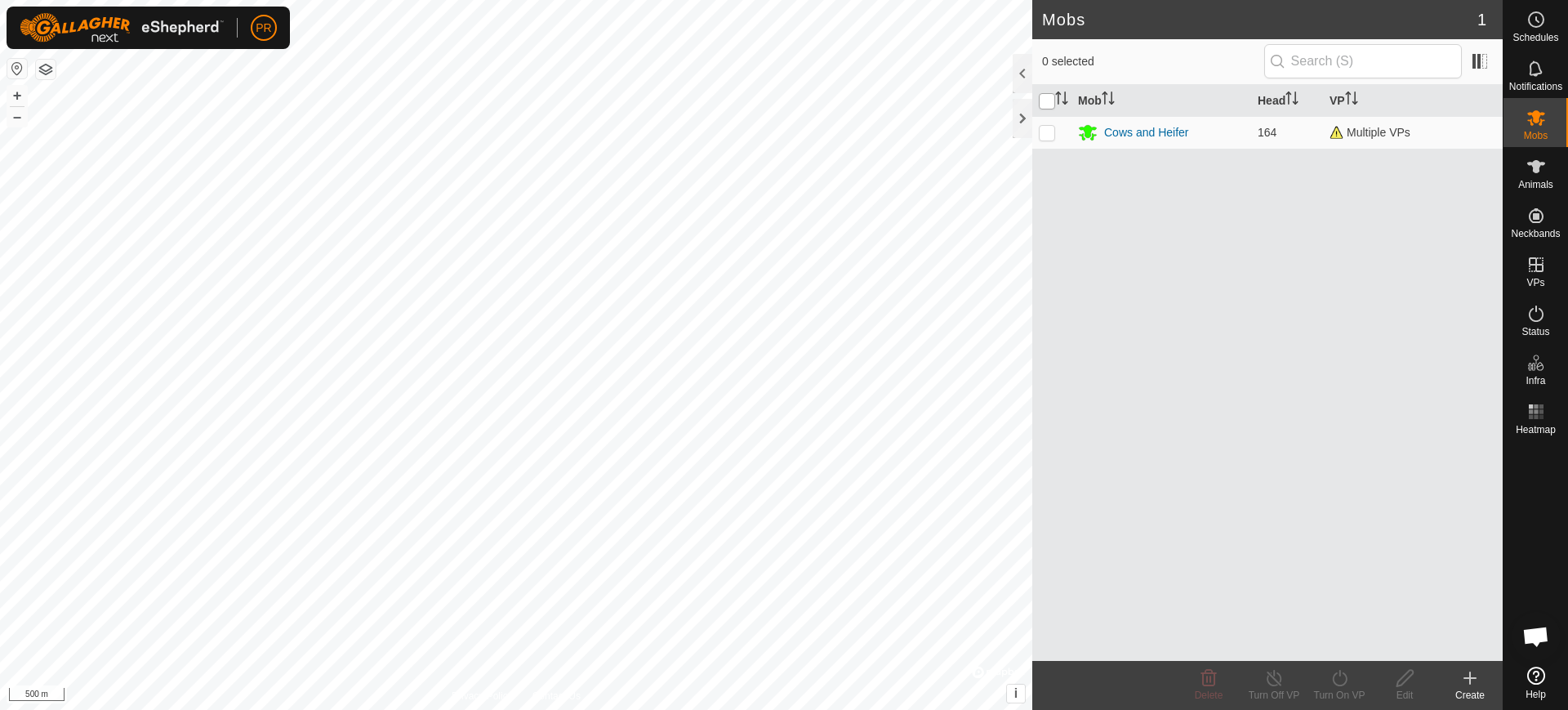
click at [1043, 99] on input "checkbox" at bounding box center [1046, 101] width 17 height 17
checkbox input "true"
click at [1340, 674] on icon at bounding box center [1339, 678] width 15 height 17
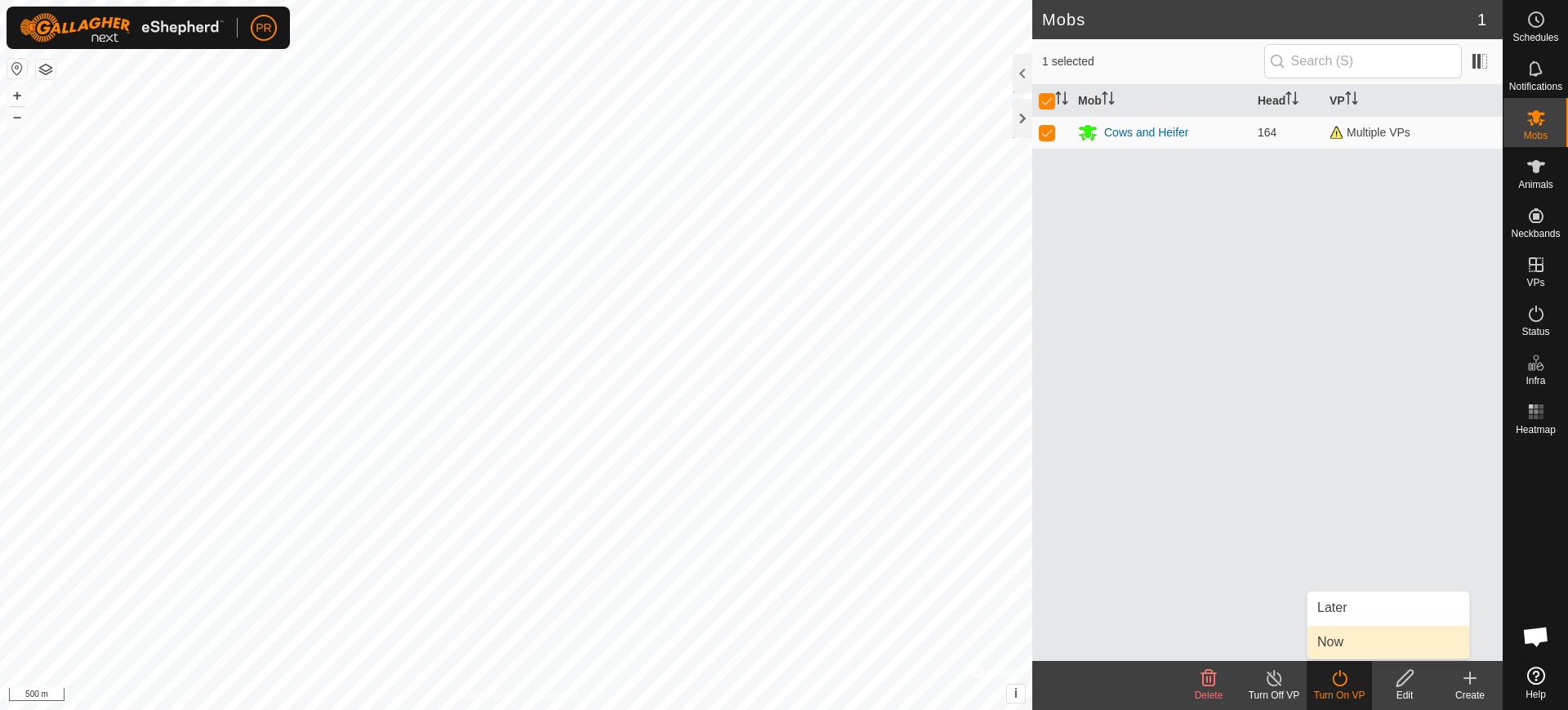
click at [1340, 641] on link "Now" at bounding box center [1388, 642] width 161 height 33
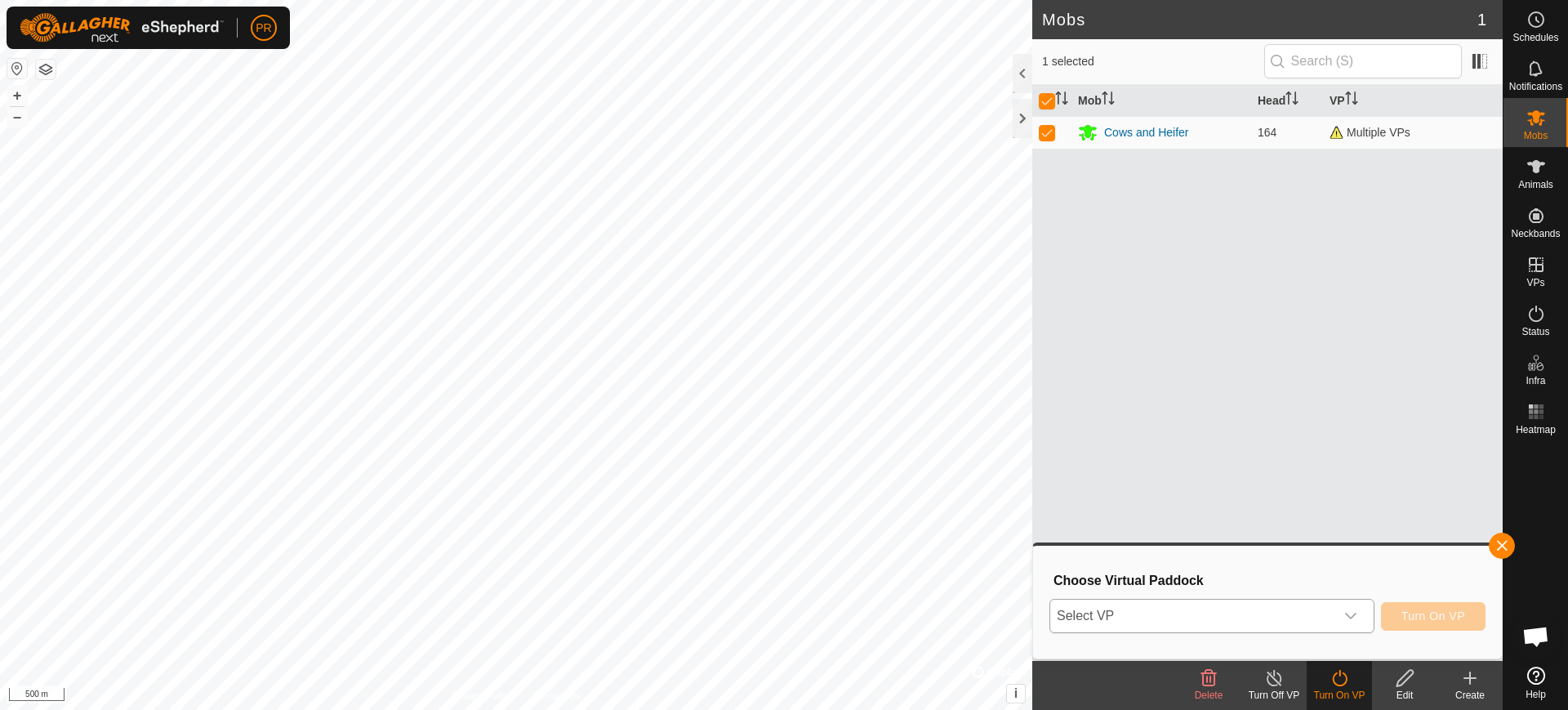
click at [1347, 613] on icon "dropdown trigger" at bounding box center [1350, 616] width 13 height 13
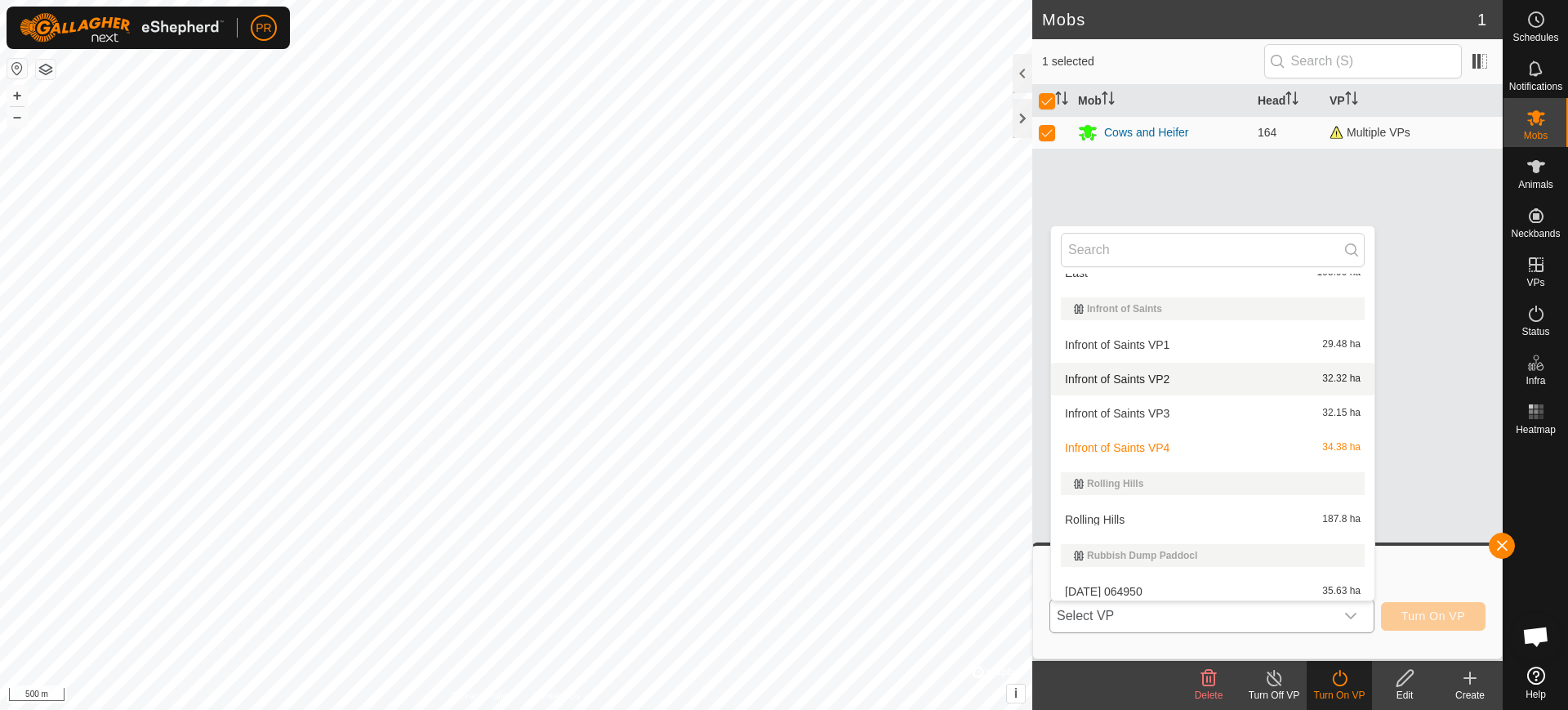
scroll to position [518, 0]
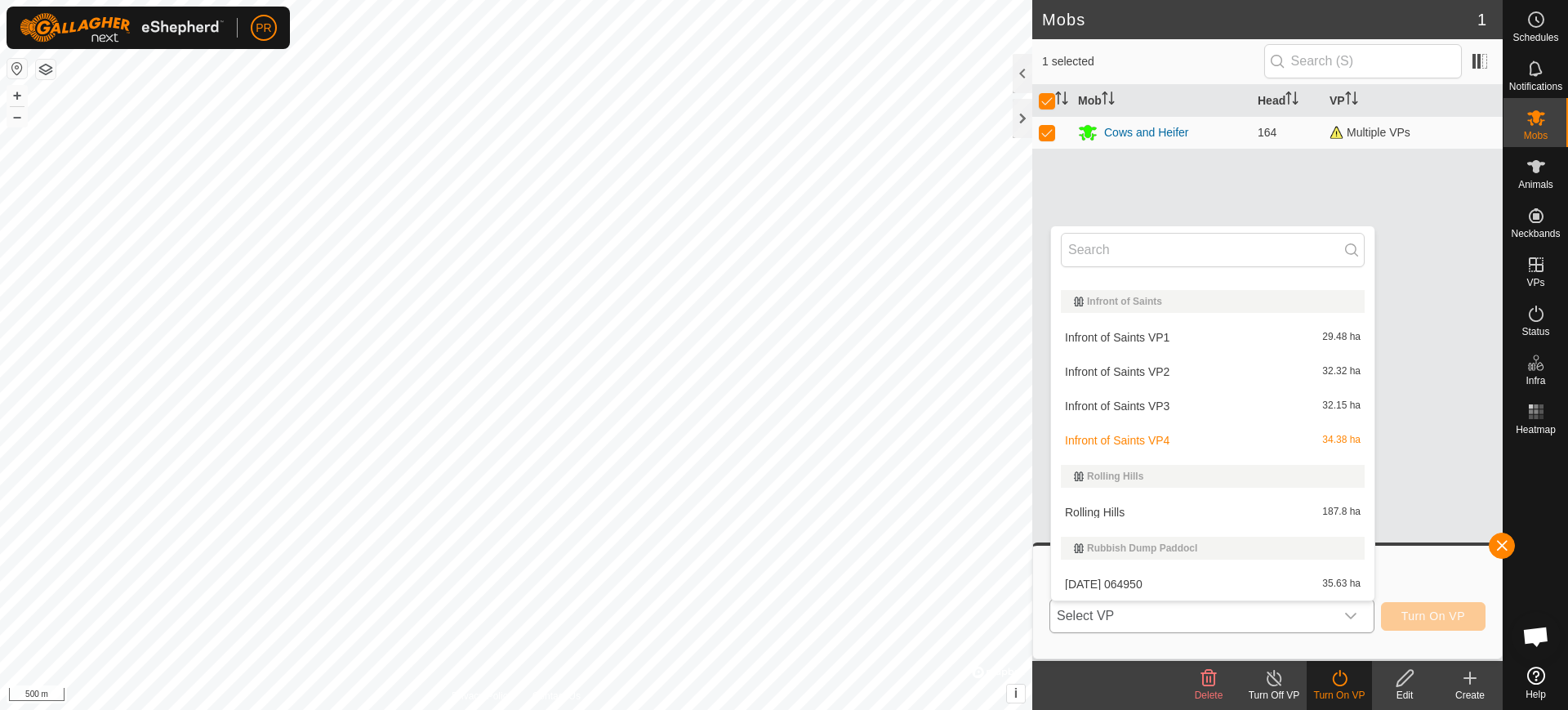
click at [1120, 583] on li "[DATE] 064950 35.63 ha" at bounding box center [1212, 585] width 324 height 33
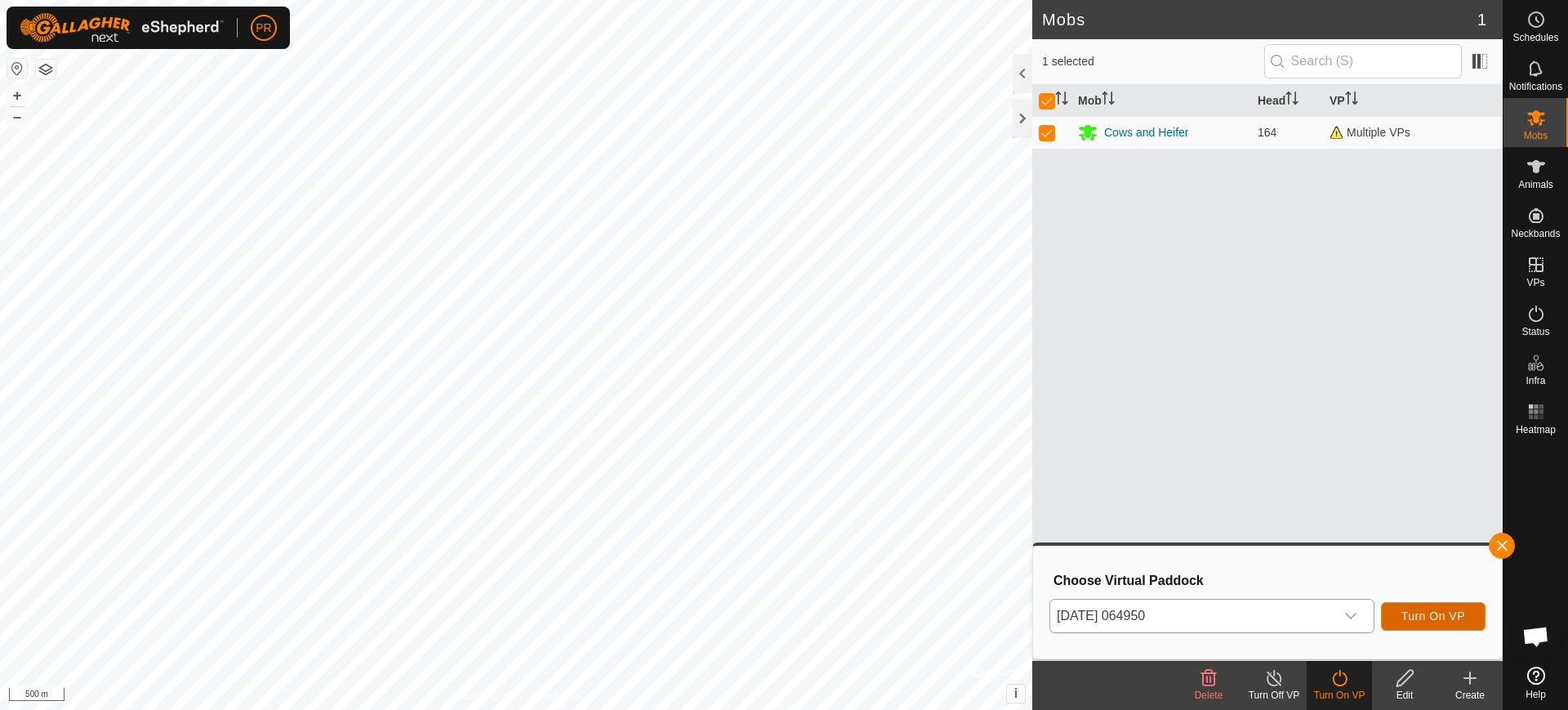
click at [1438, 615] on span "Turn On VP" at bounding box center [1433, 616] width 64 height 13
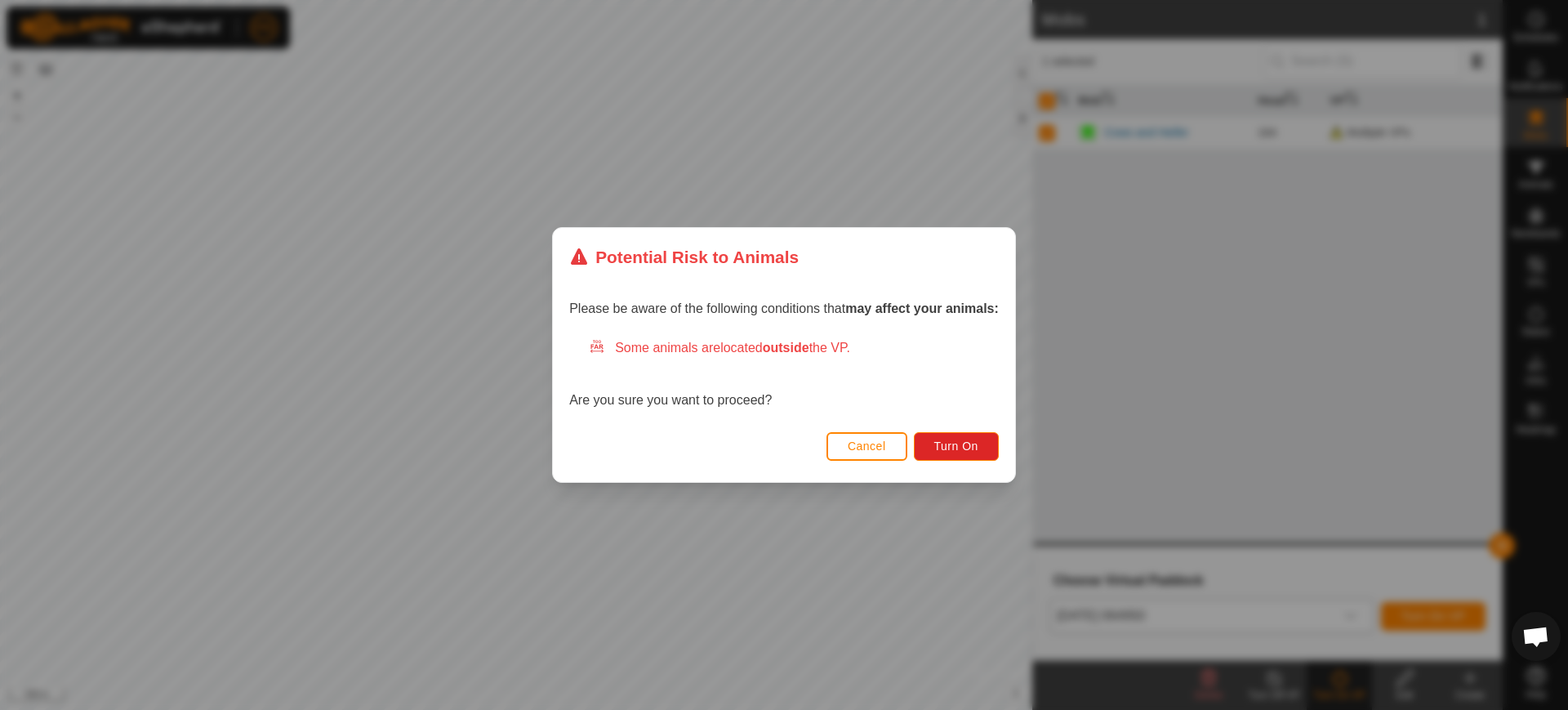
click at [1349, 614] on div "Potential Risk to Animals Please be aware of the following conditions that may …" at bounding box center [784, 355] width 1568 height 710
click at [944, 441] on span "Turn On" at bounding box center [956, 445] width 44 height 13
